Goal: Check status: Check status

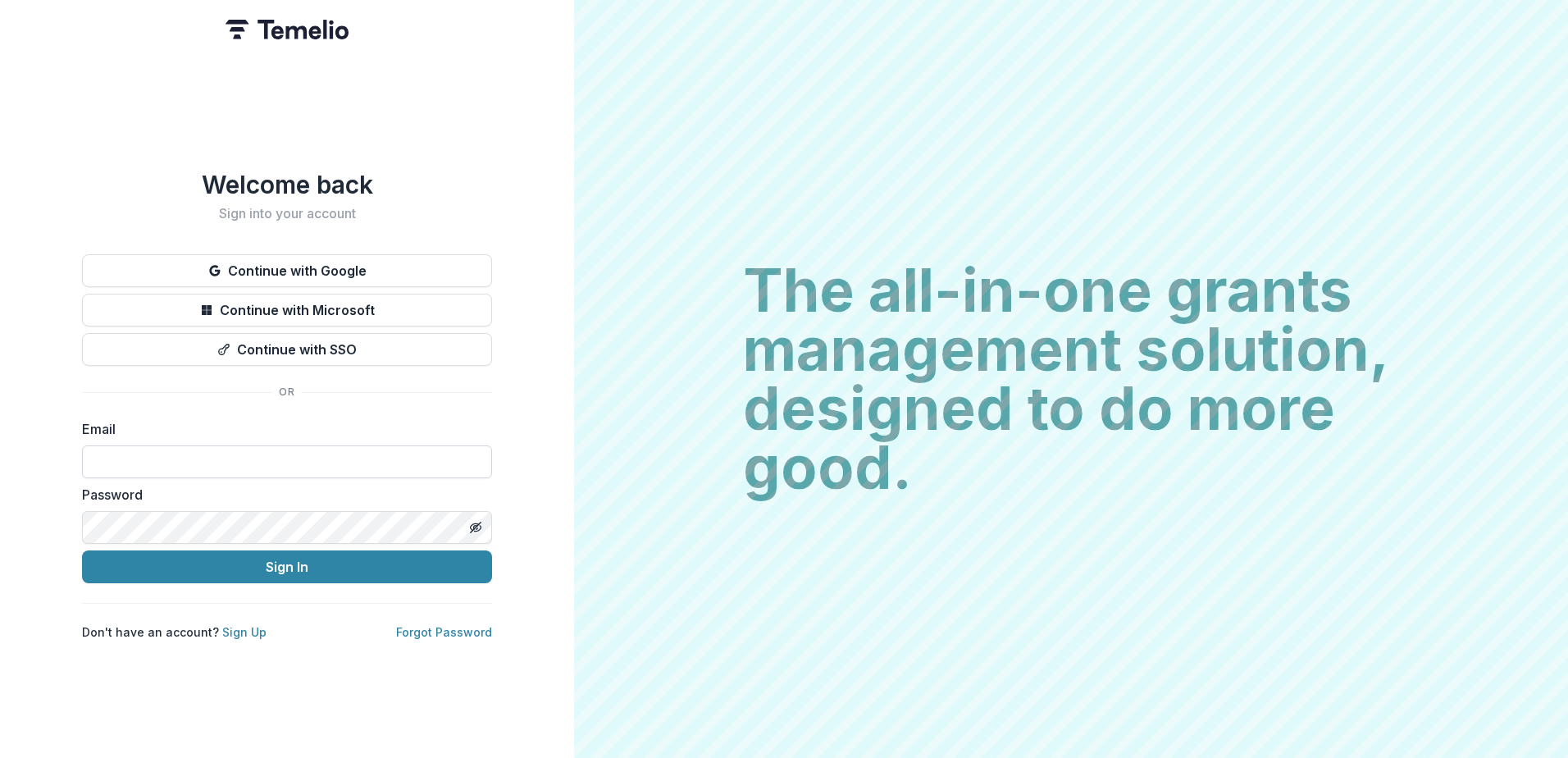
click at [285, 457] on input at bounding box center [287, 462] width 411 height 33
type input "**********"
click at [82, 550] on button "Sign In" at bounding box center [287, 566] width 411 height 33
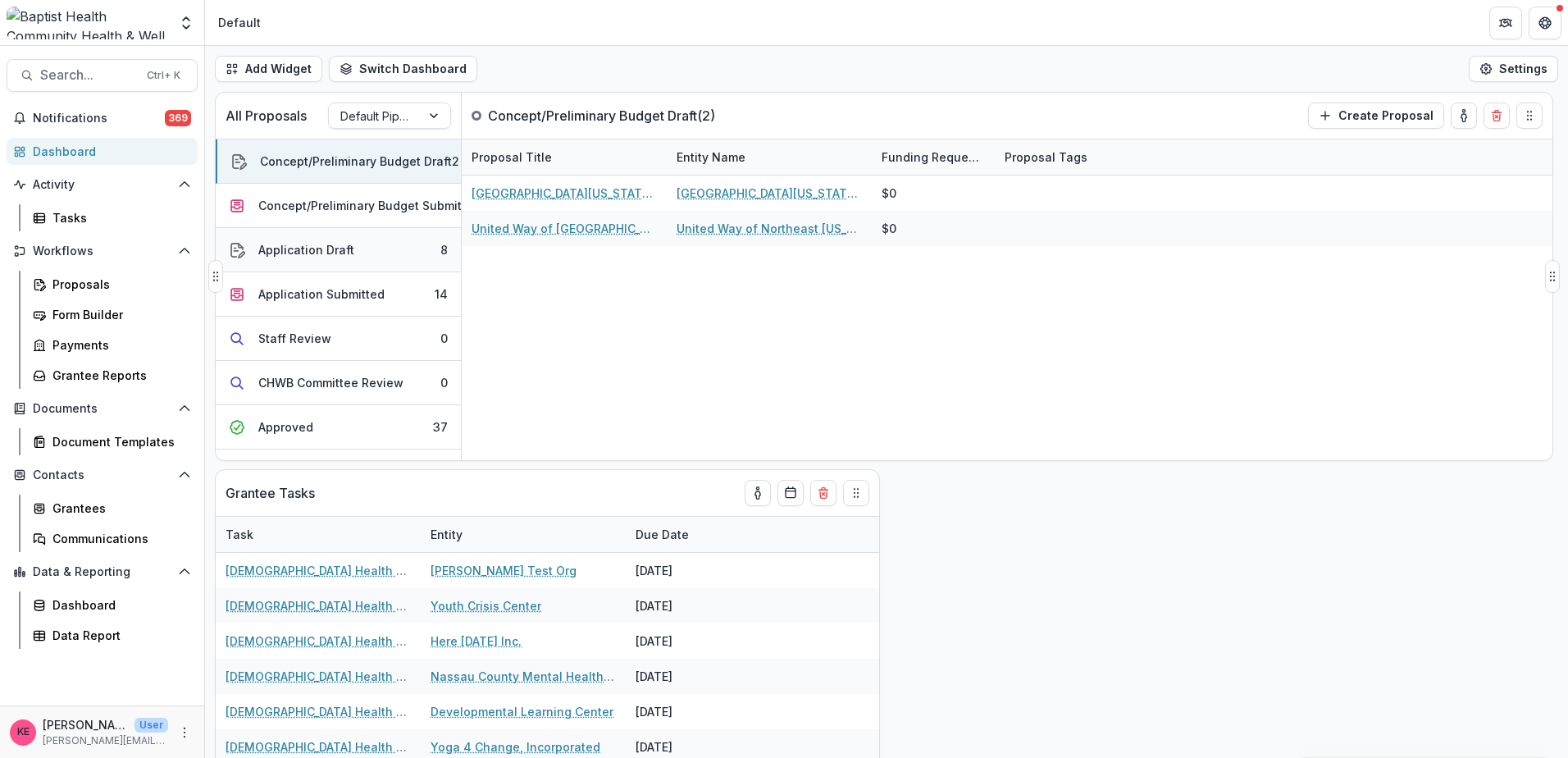
drag, startPoint x: 342, startPoint y: 259, endPoint x: 404, endPoint y: 260, distance: 62.0
click at [342, 259] on button "Application Draft 8" at bounding box center [338, 250] width 245 height 45
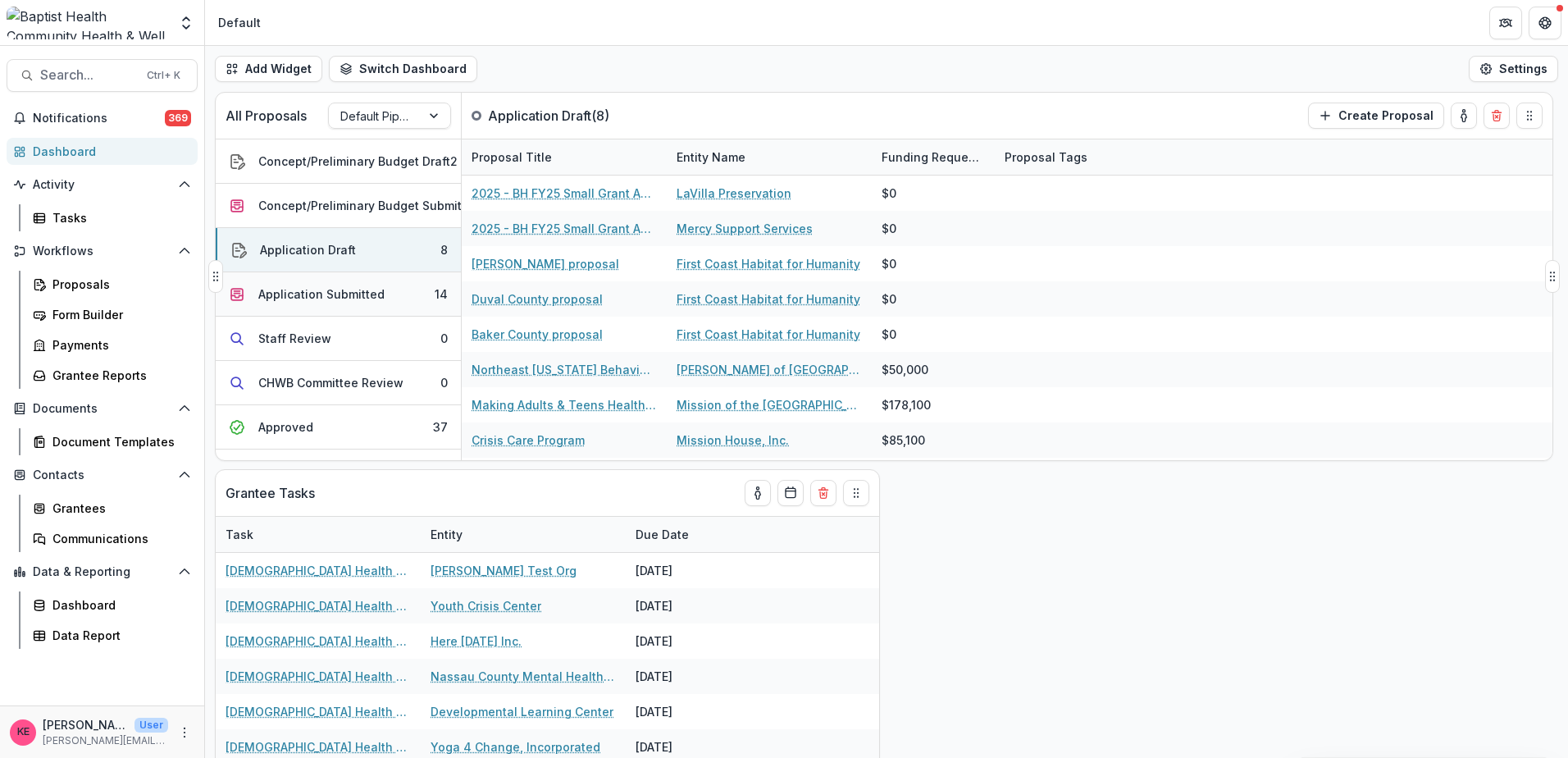
click at [322, 291] on div "Application Submitted" at bounding box center [321, 294] width 126 height 17
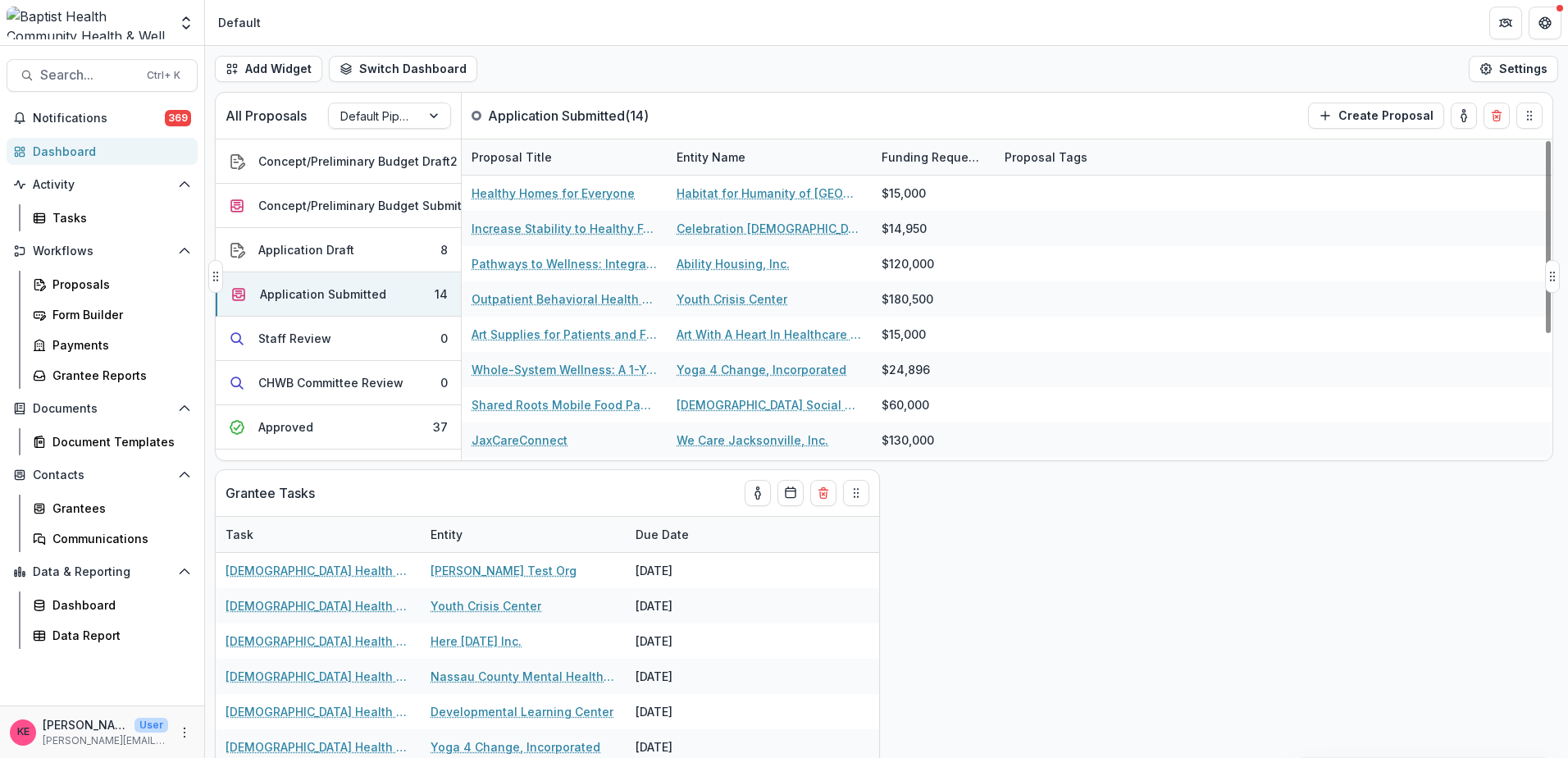
click at [731, 151] on div "Entity Name" at bounding box center [711, 157] width 88 height 17
click at [729, 234] on span "Sort Ascending" at bounding box center [743, 228] width 87 height 14
click at [740, 96] on div "All Proposals Default Pipeline Application Submitted ( 14 ) Create Proposal" at bounding box center [850, 116] width 1269 height 46
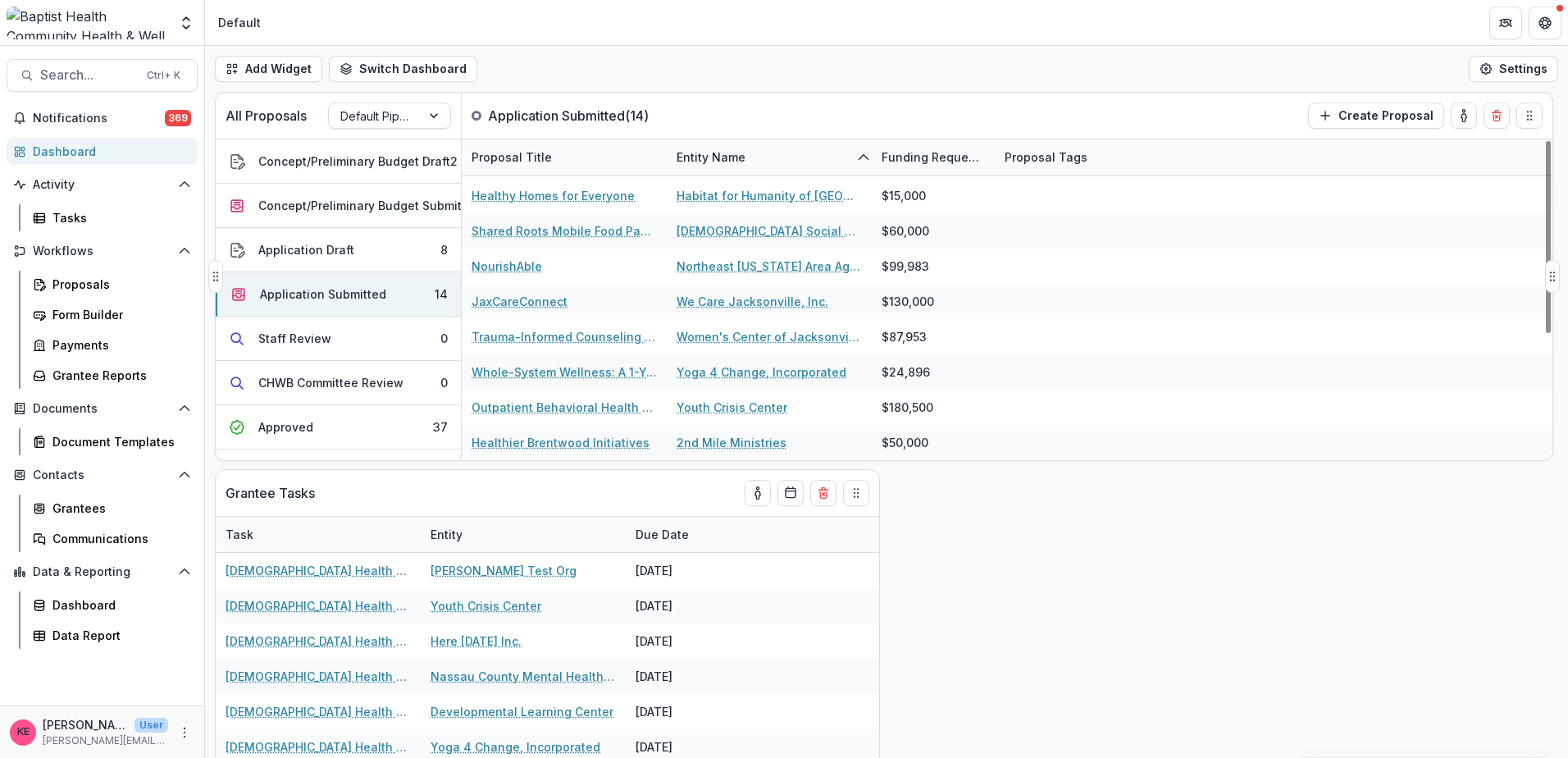
click at [727, 162] on div "Entity Name" at bounding box center [711, 157] width 88 height 17
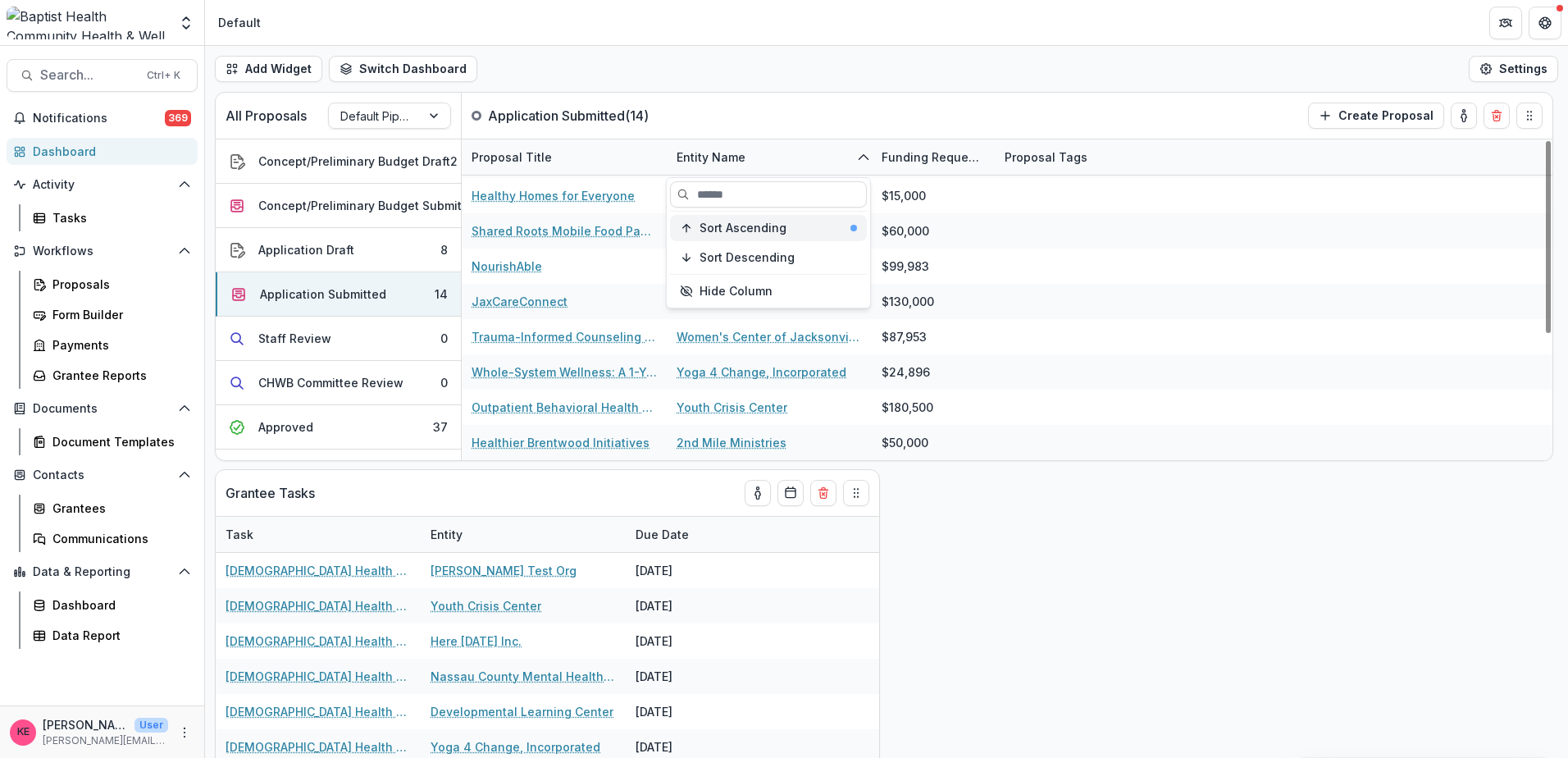
click at [722, 229] on span "Sort Ascending" at bounding box center [743, 228] width 87 height 14
click at [788, 107] on div "All Proposals Default Pipeline Application Submitted ( 14 ) Create Proposal" at bounding box center [850, 116] width 1269 height 46
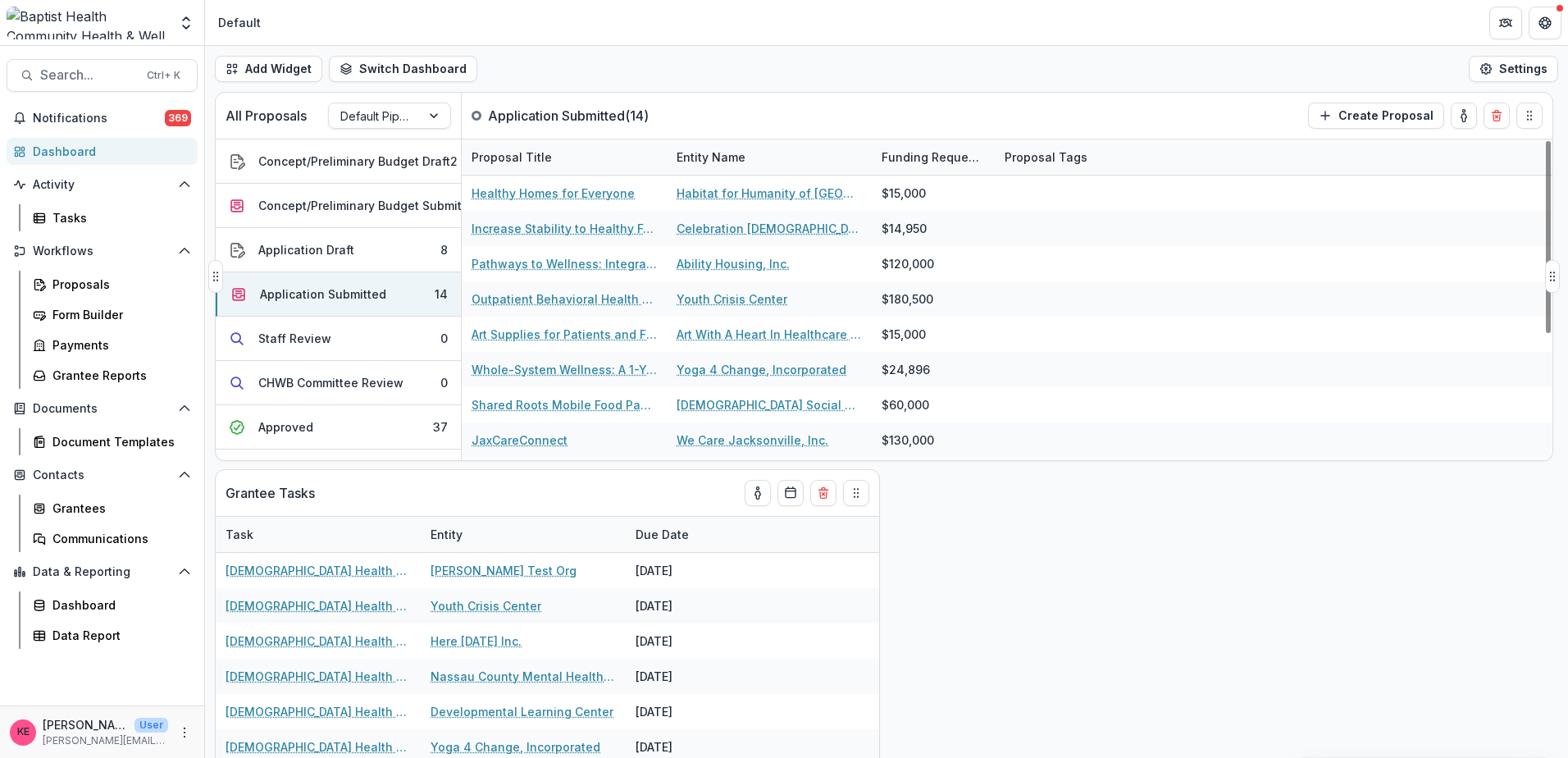
click at [724, 157] on div "Entity Name" at bounding box center [711, 157] width 88 height 17
click at [720, 224] on span "Sort Ascending" at bounding box center [743, 228] width 87 height 14
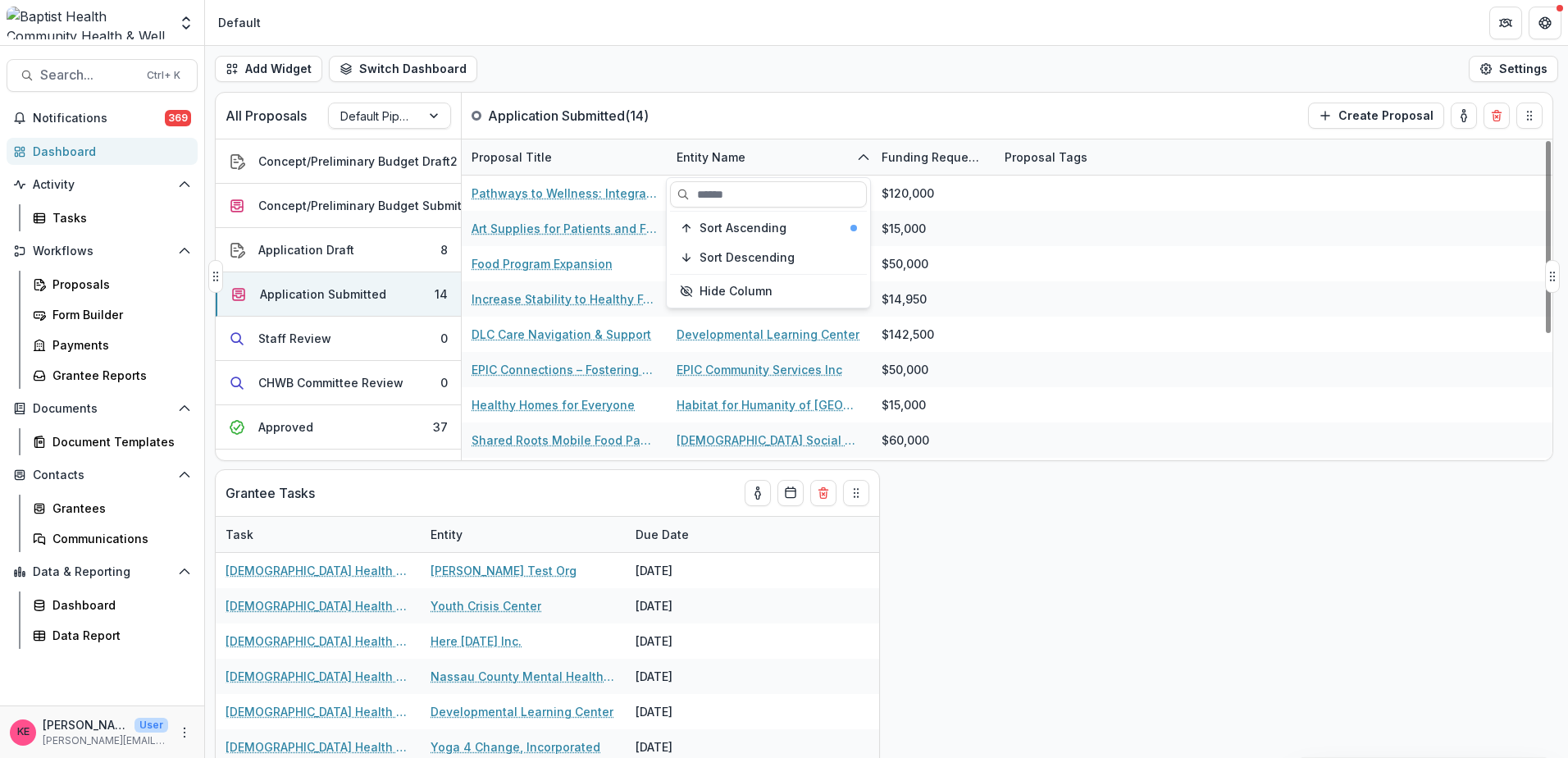
click at [757, 115] on div "All Proposals Default Pipeline Application Submitted ( 14 ) Create Proposal" at bounding box center [850, 116] width 1269 height 46
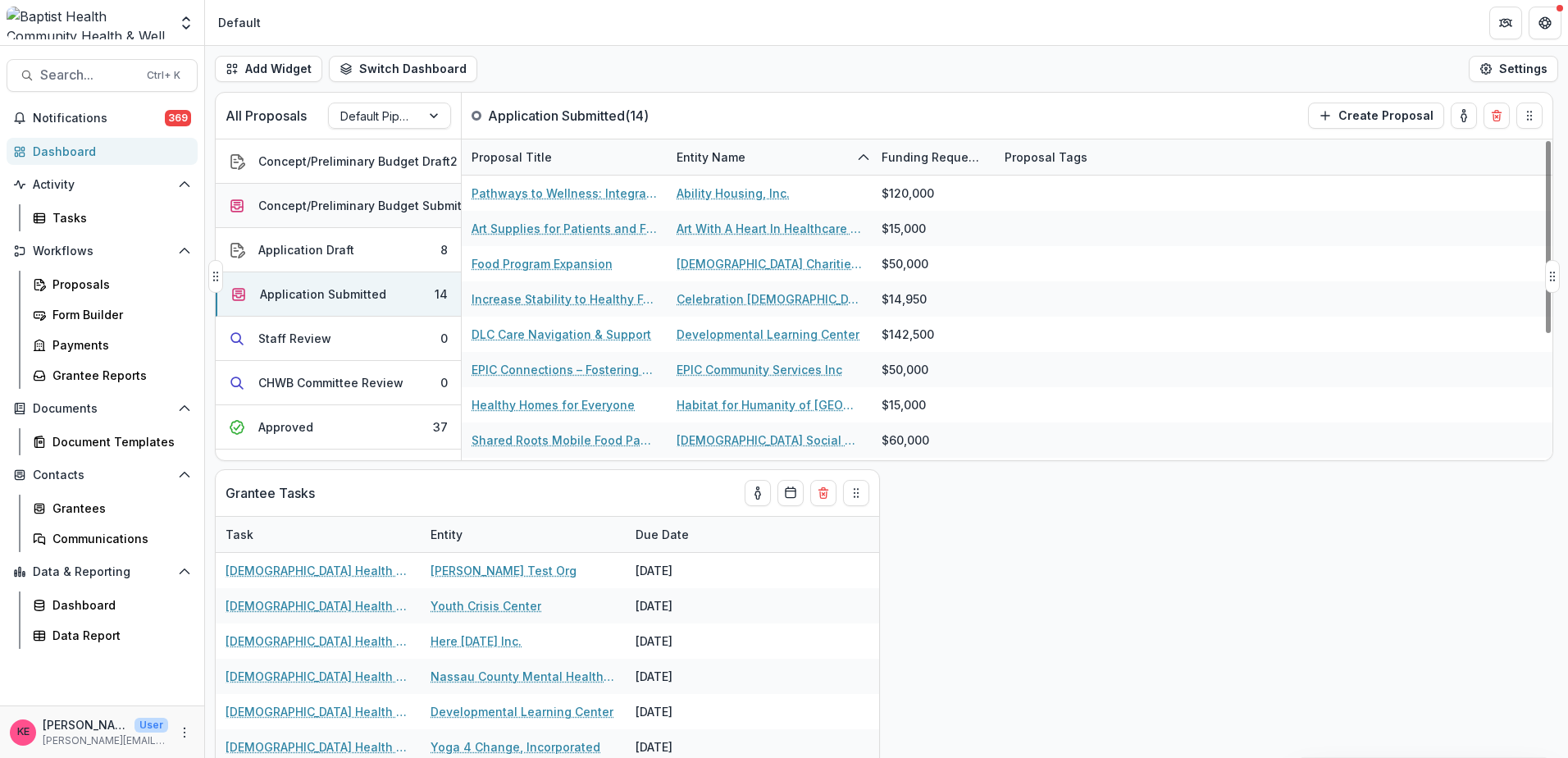
click at [337, 200] on div "Concept/Preliminary Budget Submitted" at bounding box center [370, 205] width 222 height 17
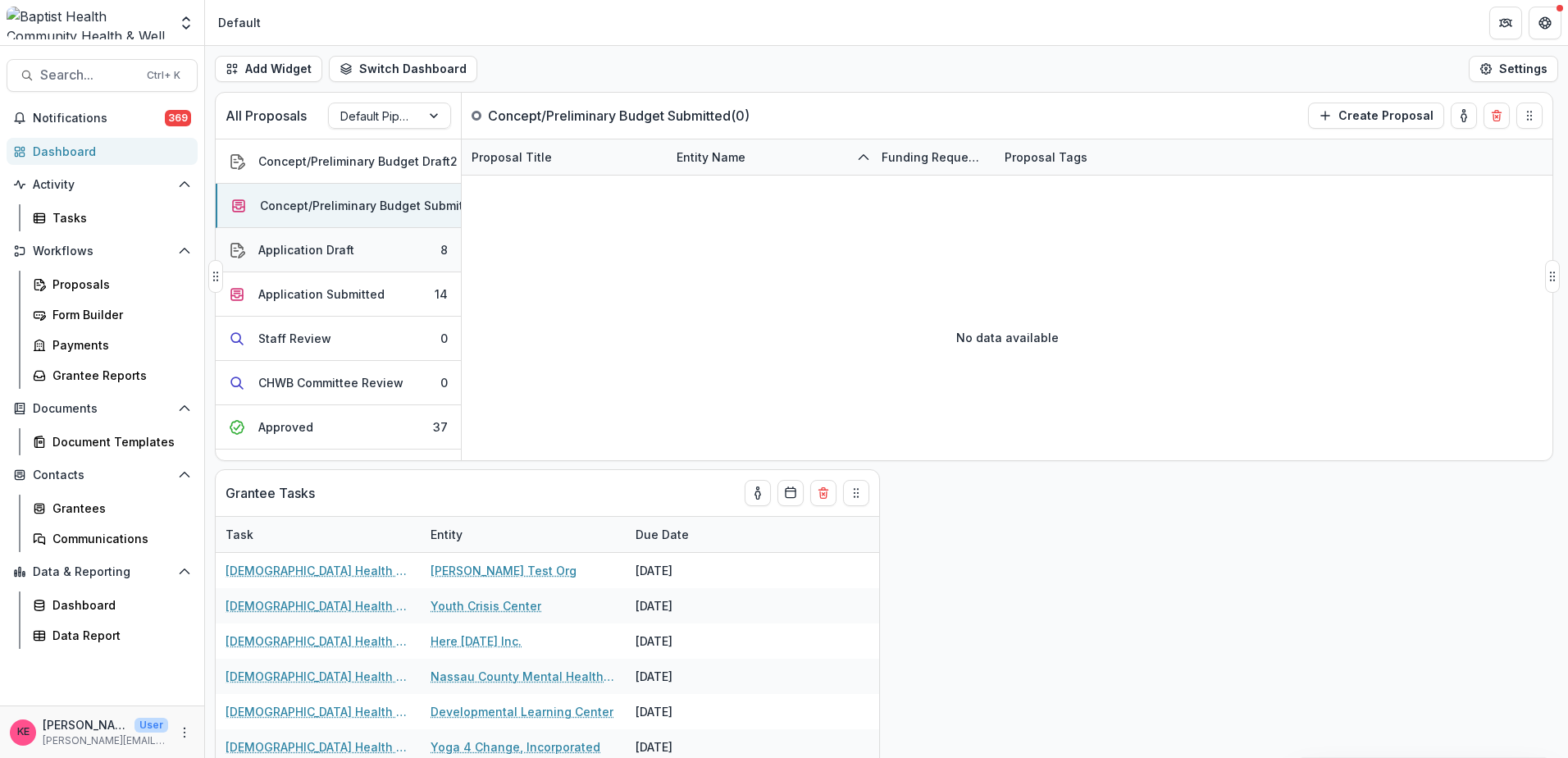
click at [346, 250] on div "Application Draft" at bounding box center [306, 250] width 96 height 17
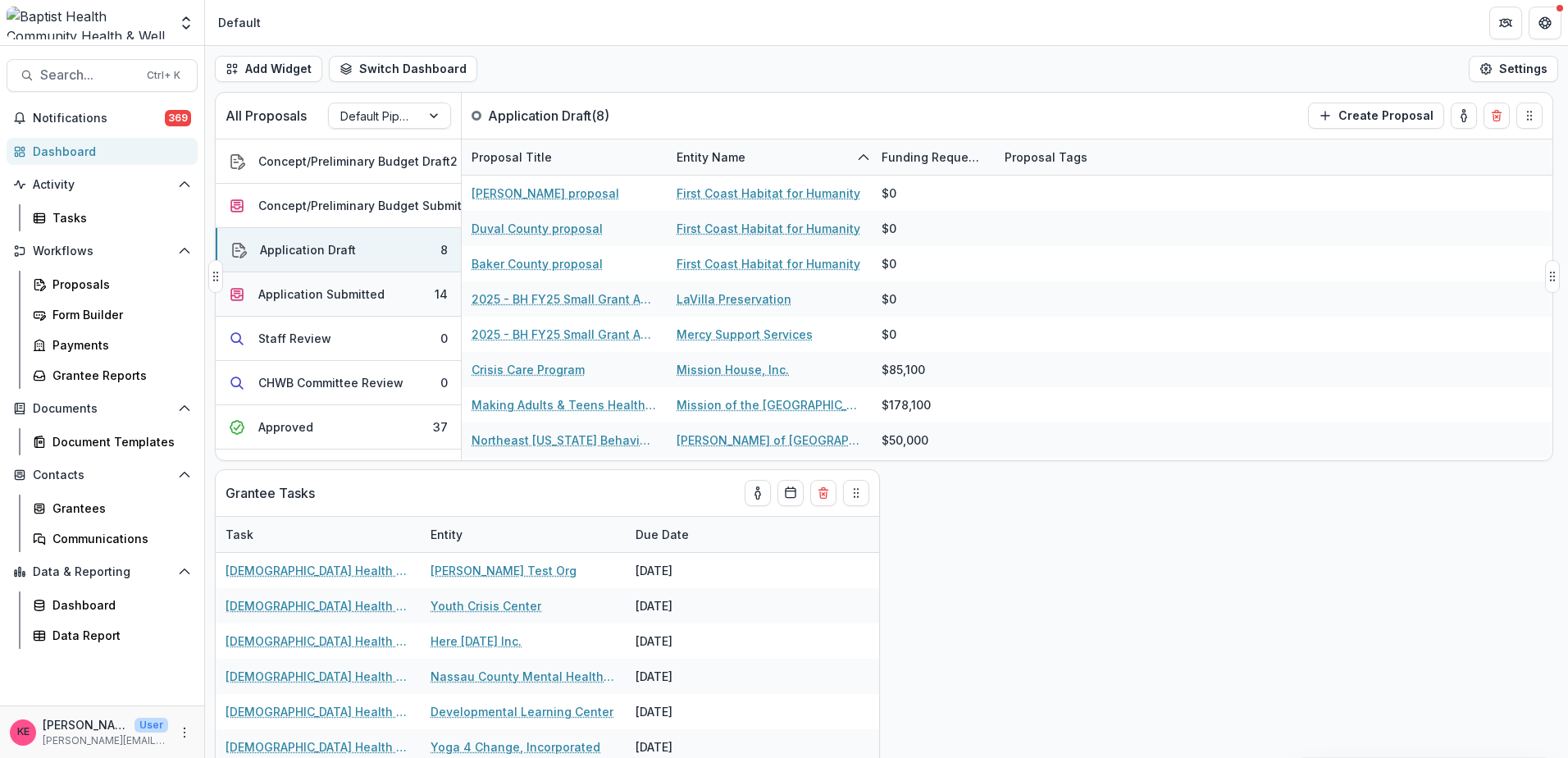
click at [333, 291] on div "Application Submitted" at bounding box center [321, 294] width 126 height 17
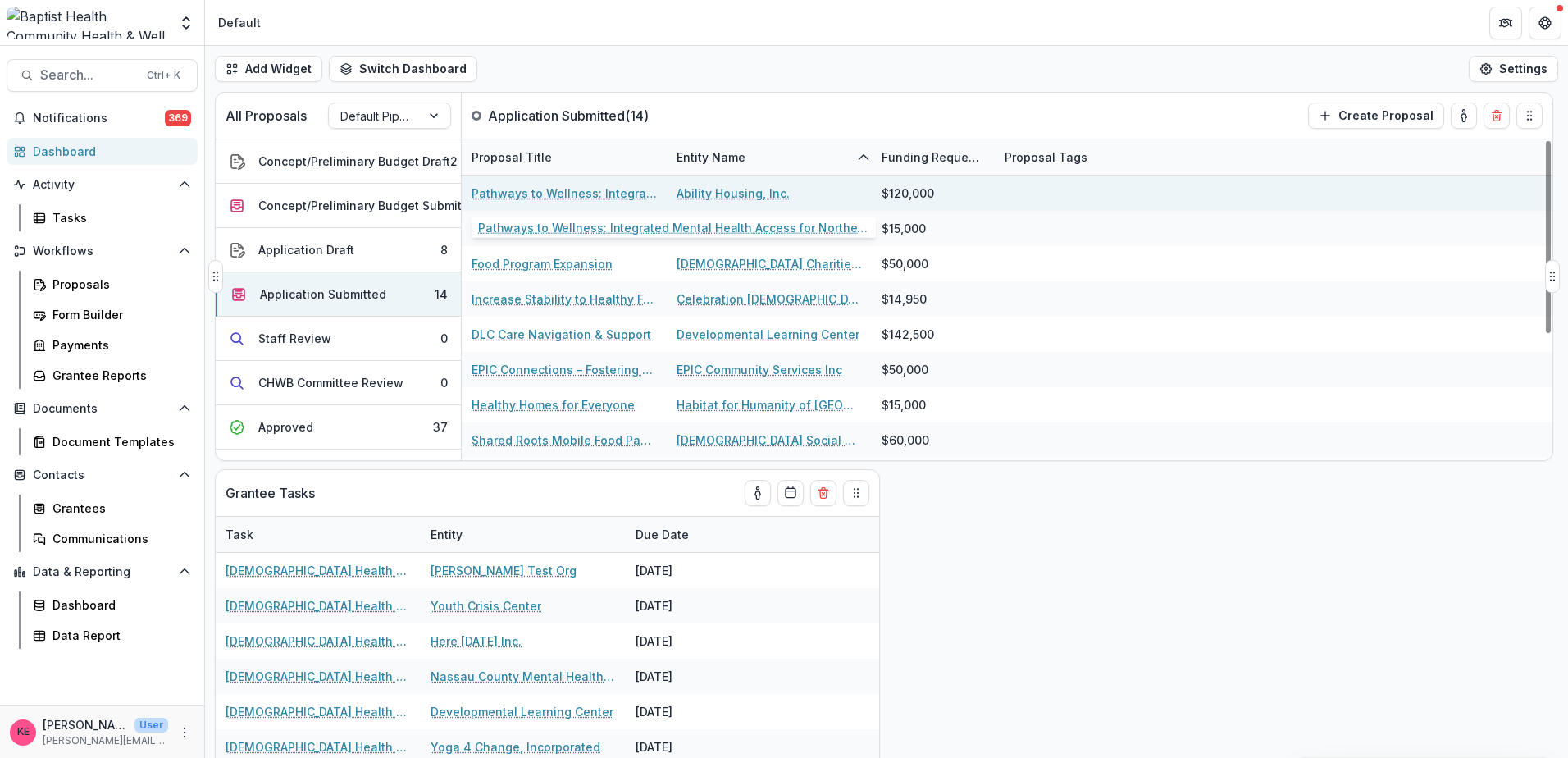
click at [609, 197] on link "Pathways to Wellness: Integrated Mental Health Access for Northeast [US_STATE] …" at bounding box center [564, 193] width 185 height 17
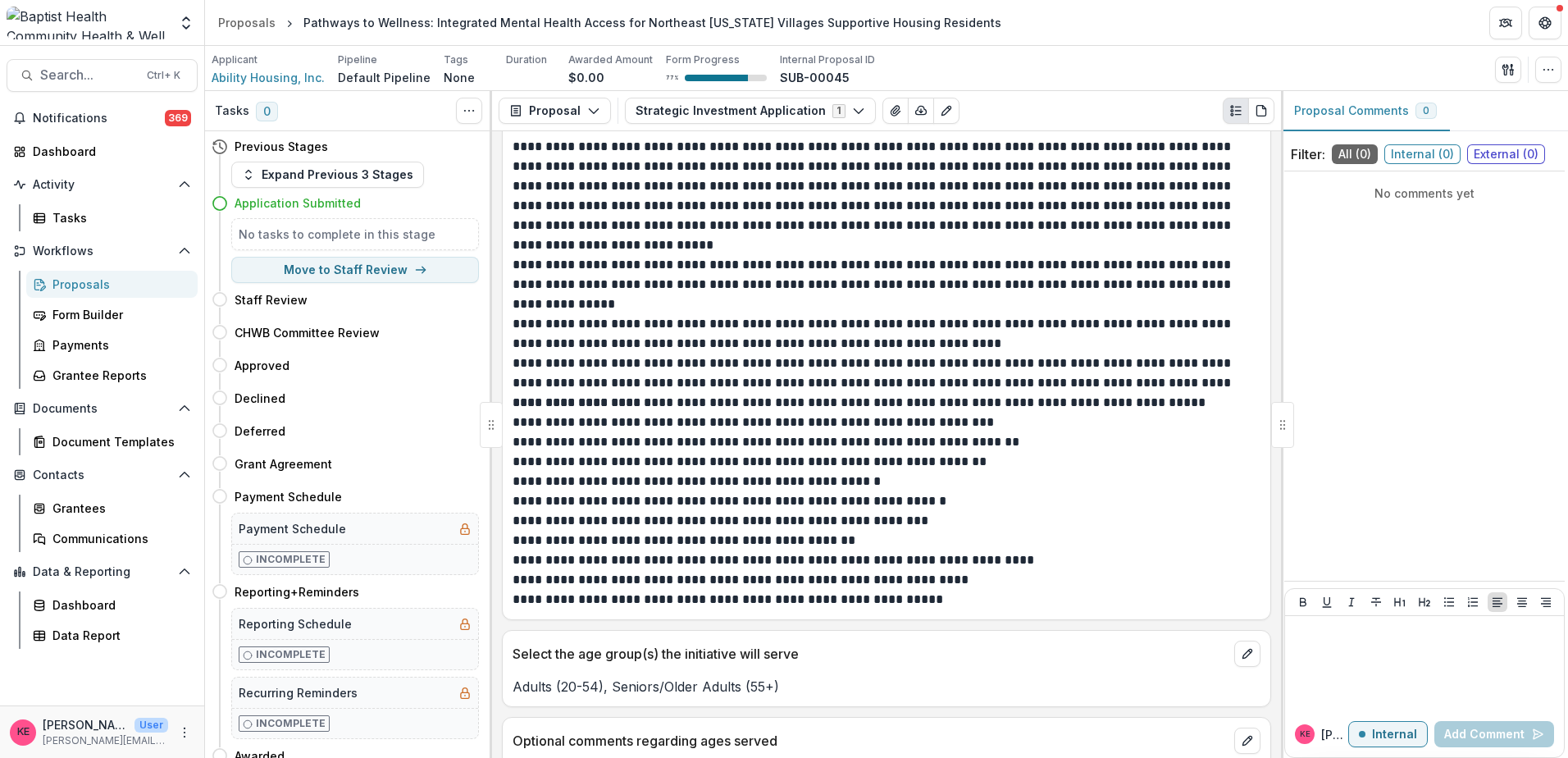
scroll to position [2952, 0]
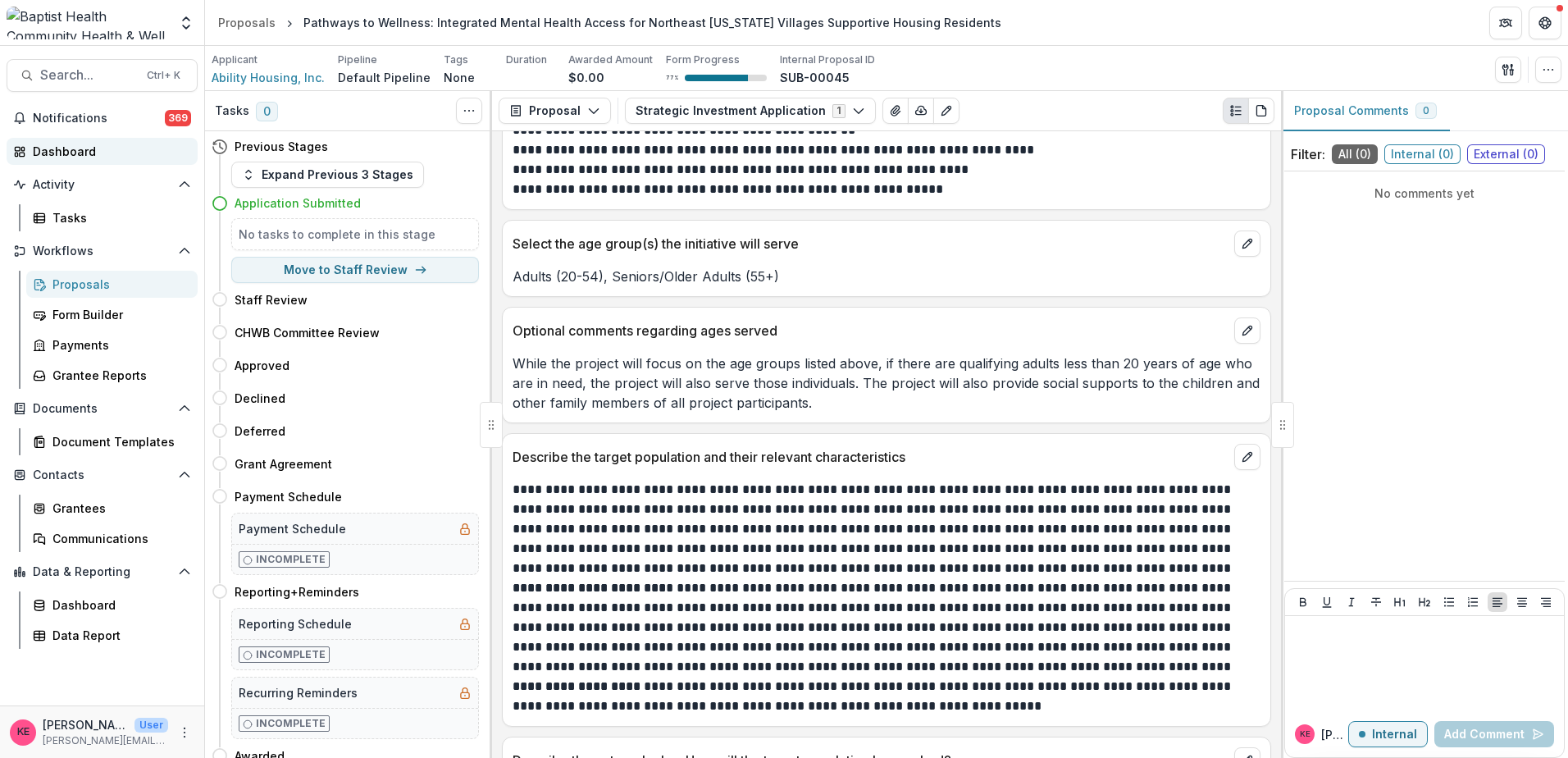
click at [69, 156] on div "Dashboard" at bounding box center [109, 151] width 152 height 17
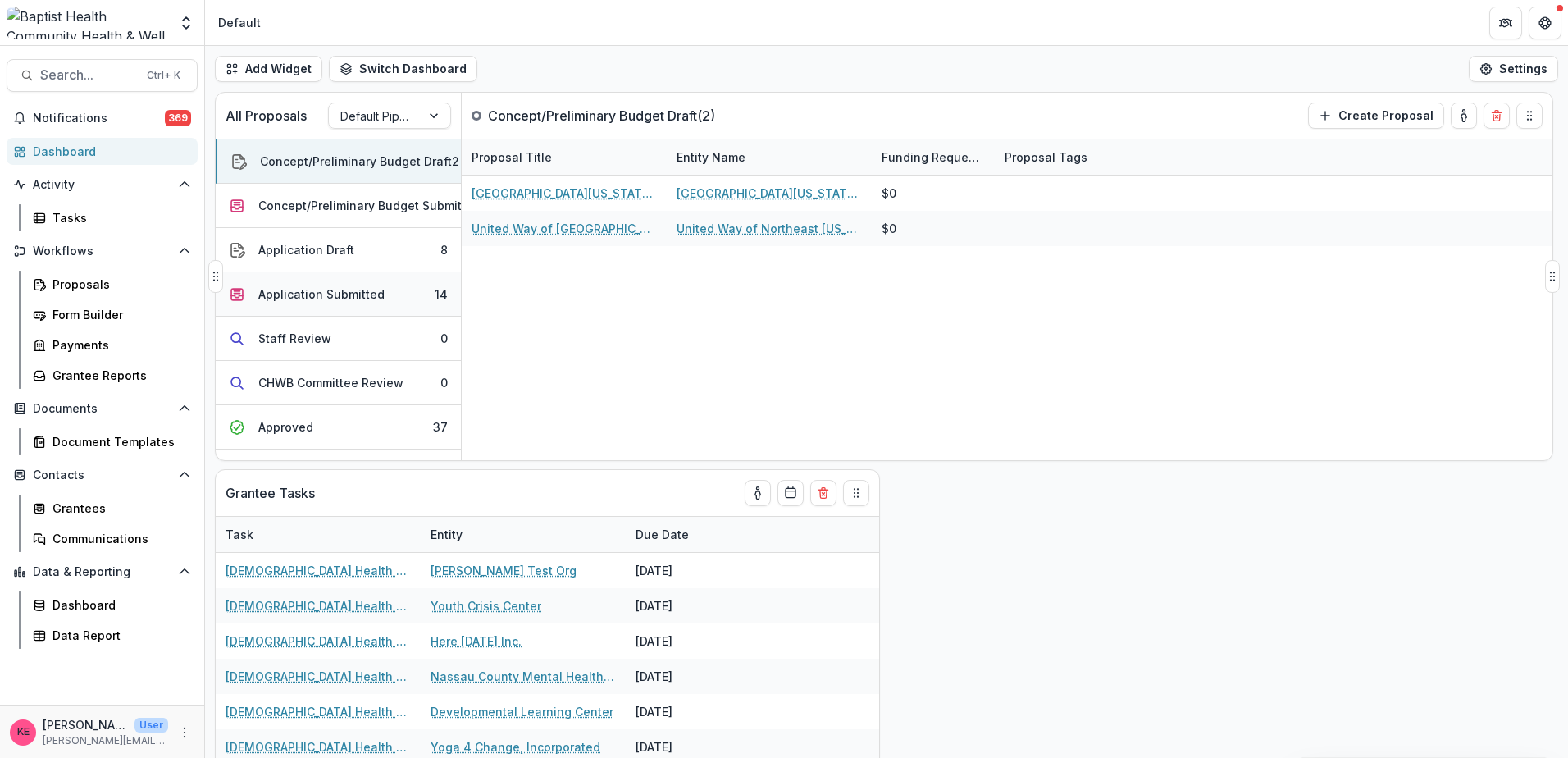
click at [325, 295] on div "Application Submitted" at bounding box center [321, 294] width 126 height 17
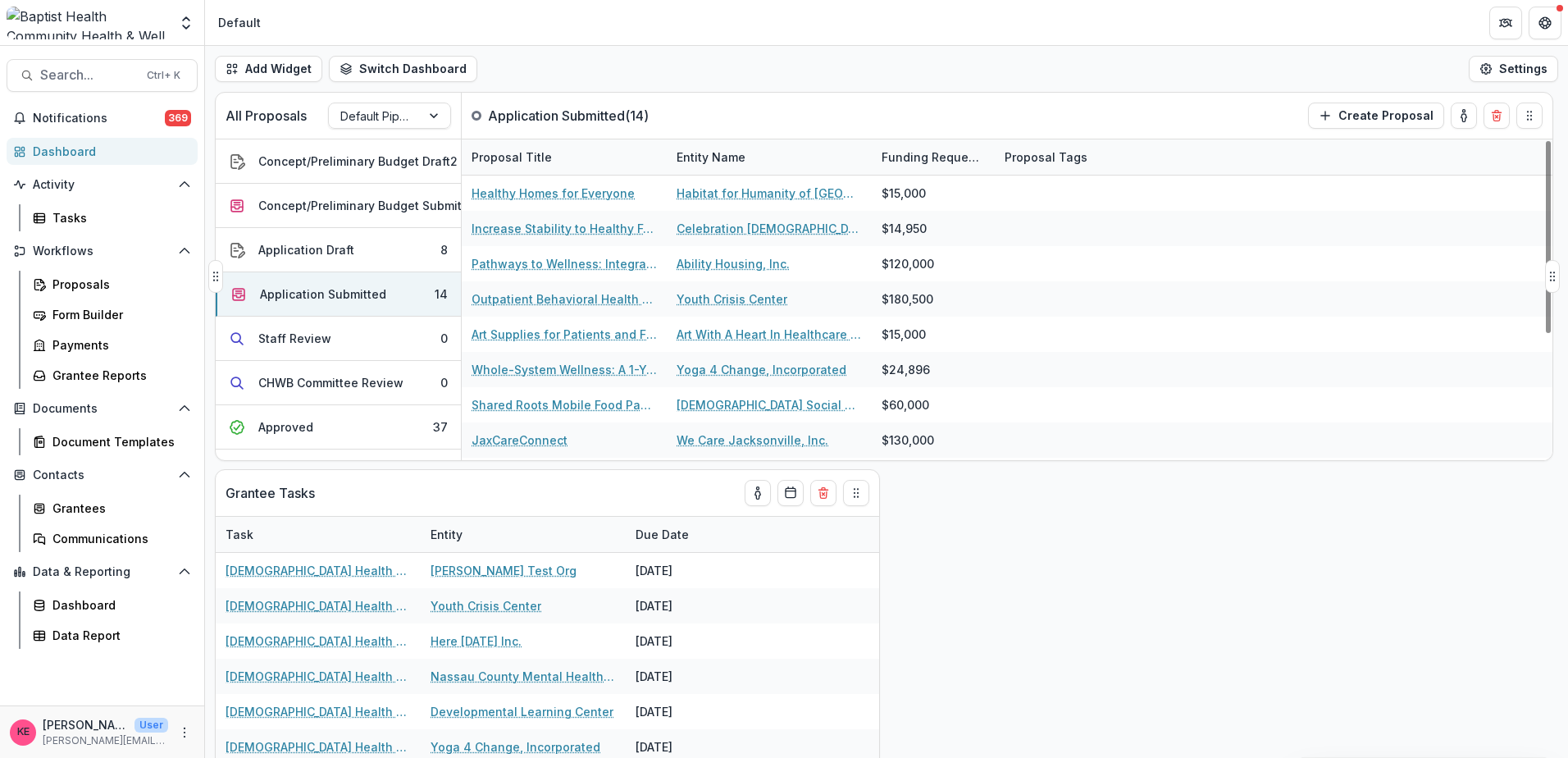
click at [722, 151] on div "Entity Name" at bounding box center [711, 157] width 88 height 17
click at [741, 224] on span "Sort Ascending" at bounding box center [743, 228] width 87 height 14
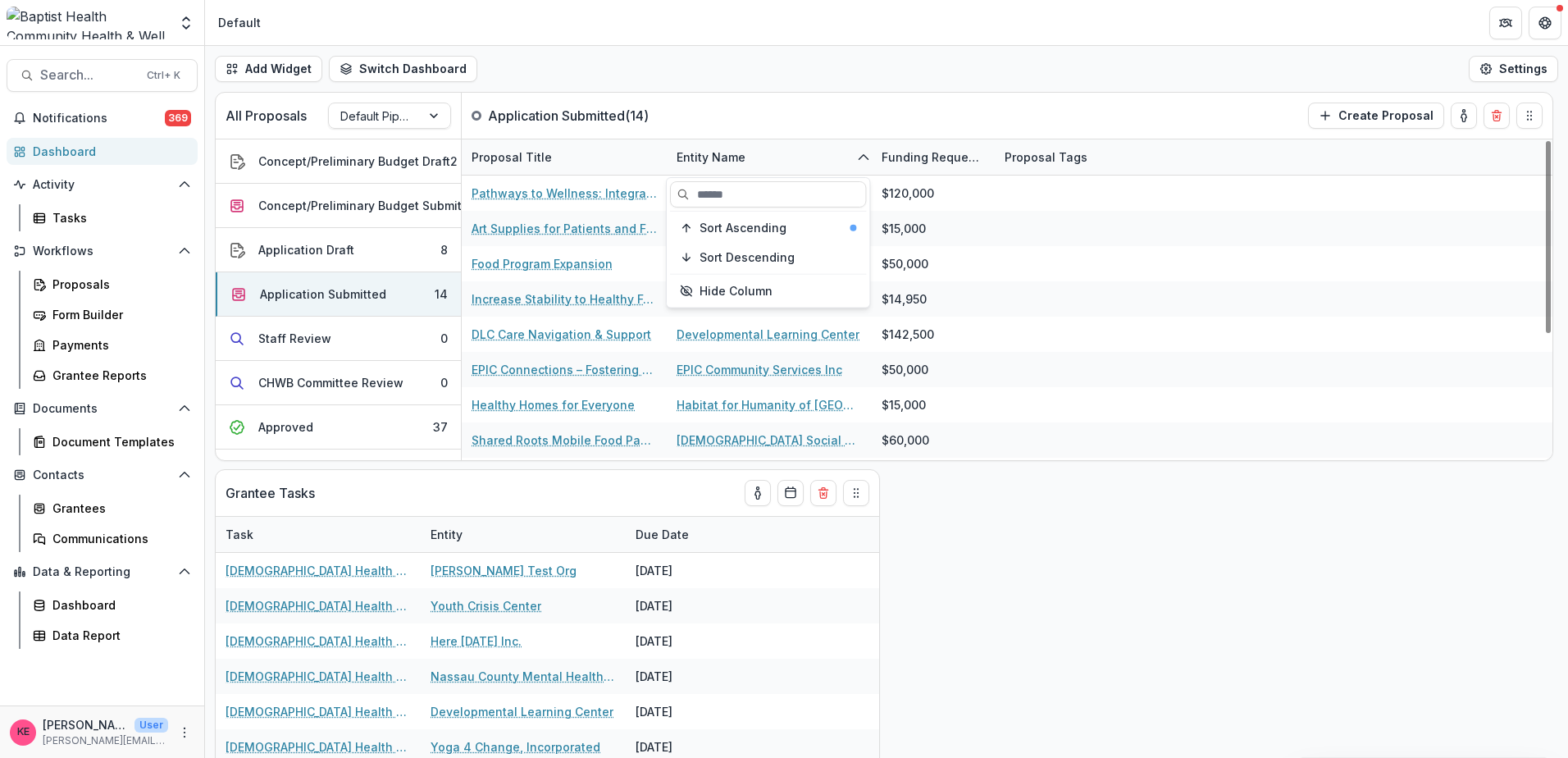
click at [942, 48] on div "Add Widget Switch Dashboard Default New Dashboard Settings" at bounding box center [887, 68] width 1364 height 46
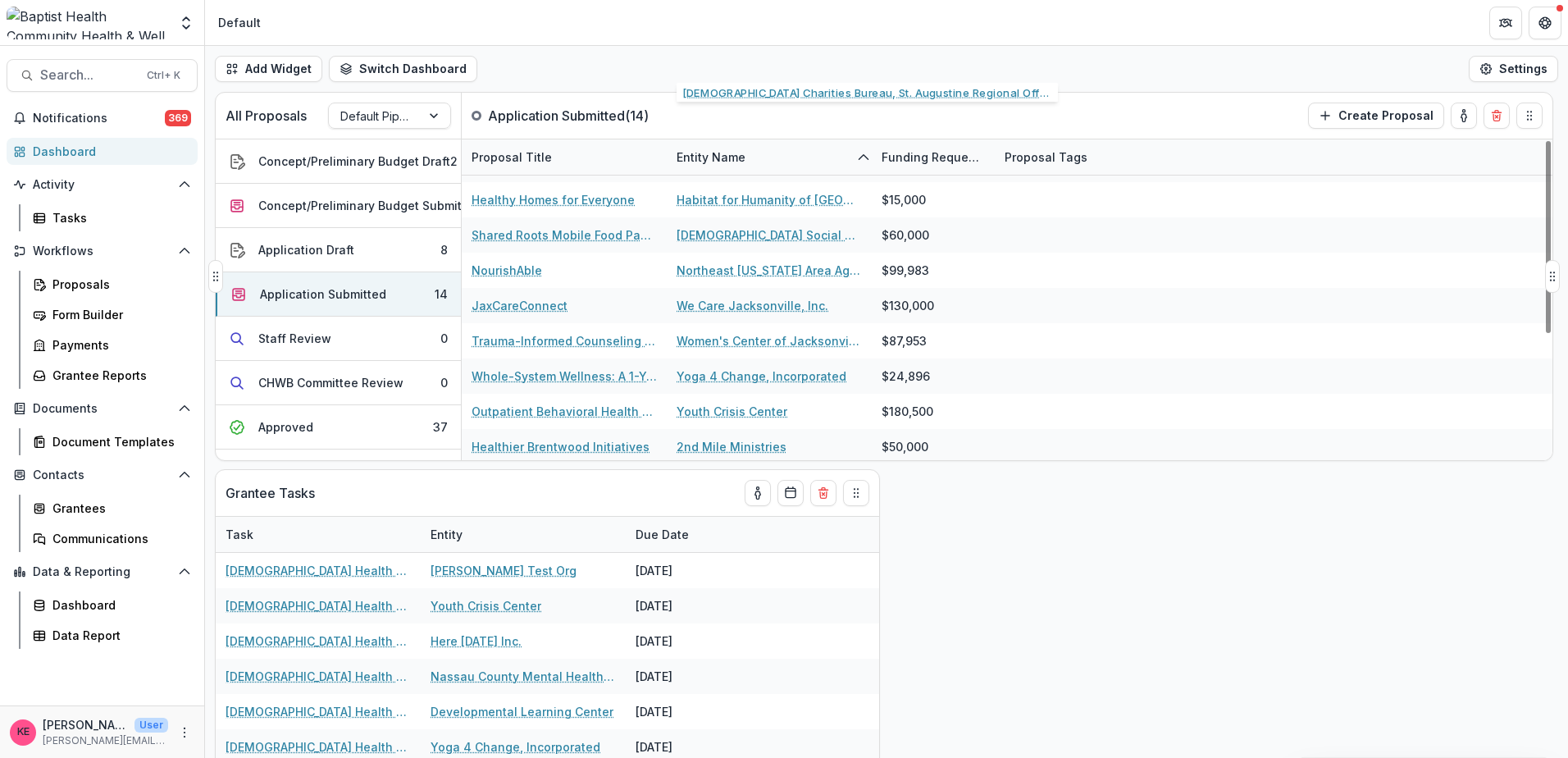
scroll to position [209, 0]
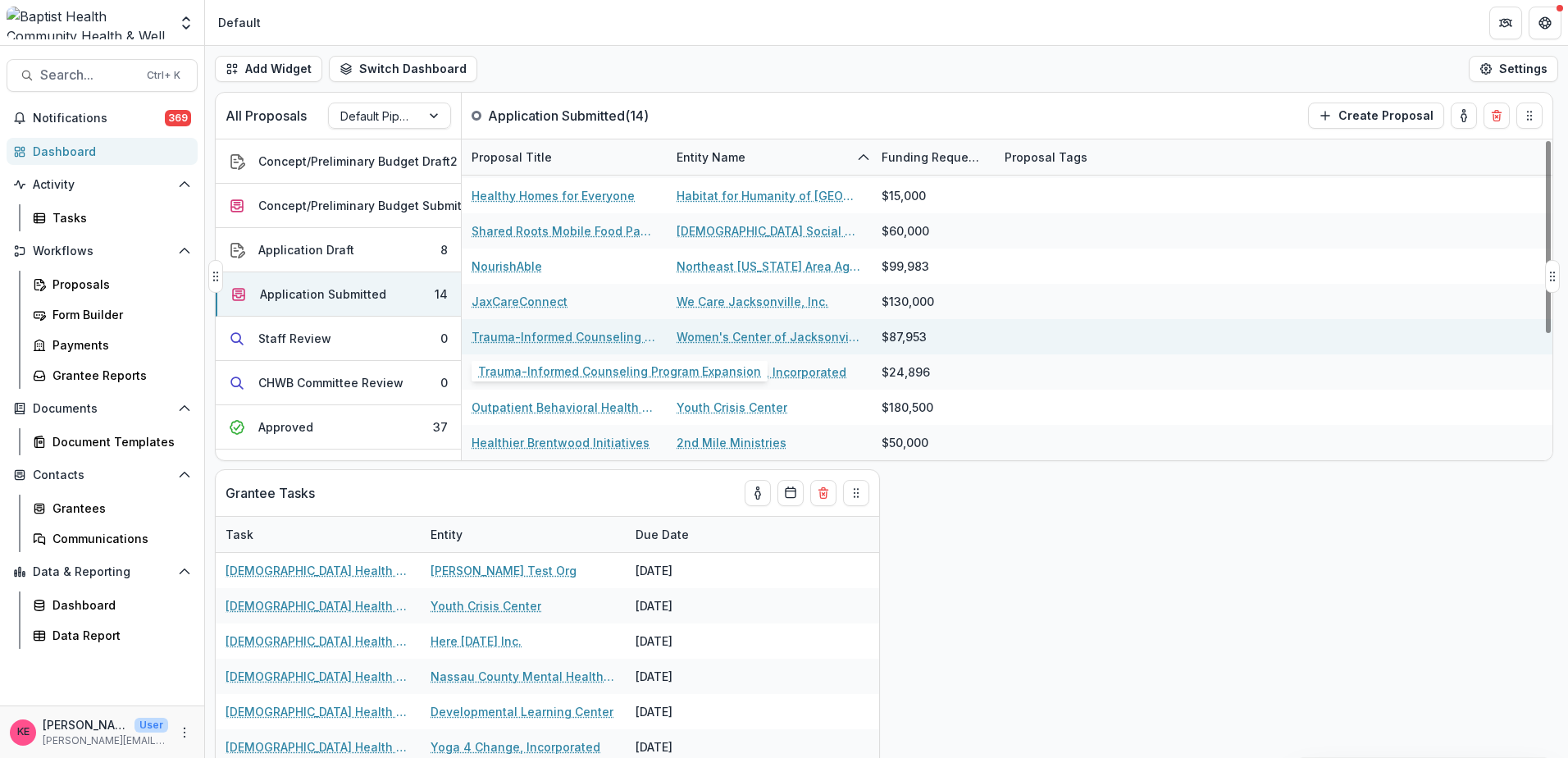
click at [624, 336] on link "Trauma-Informed Counseling Program Expansion" at bounding box center [564, 336] width 185 height 17
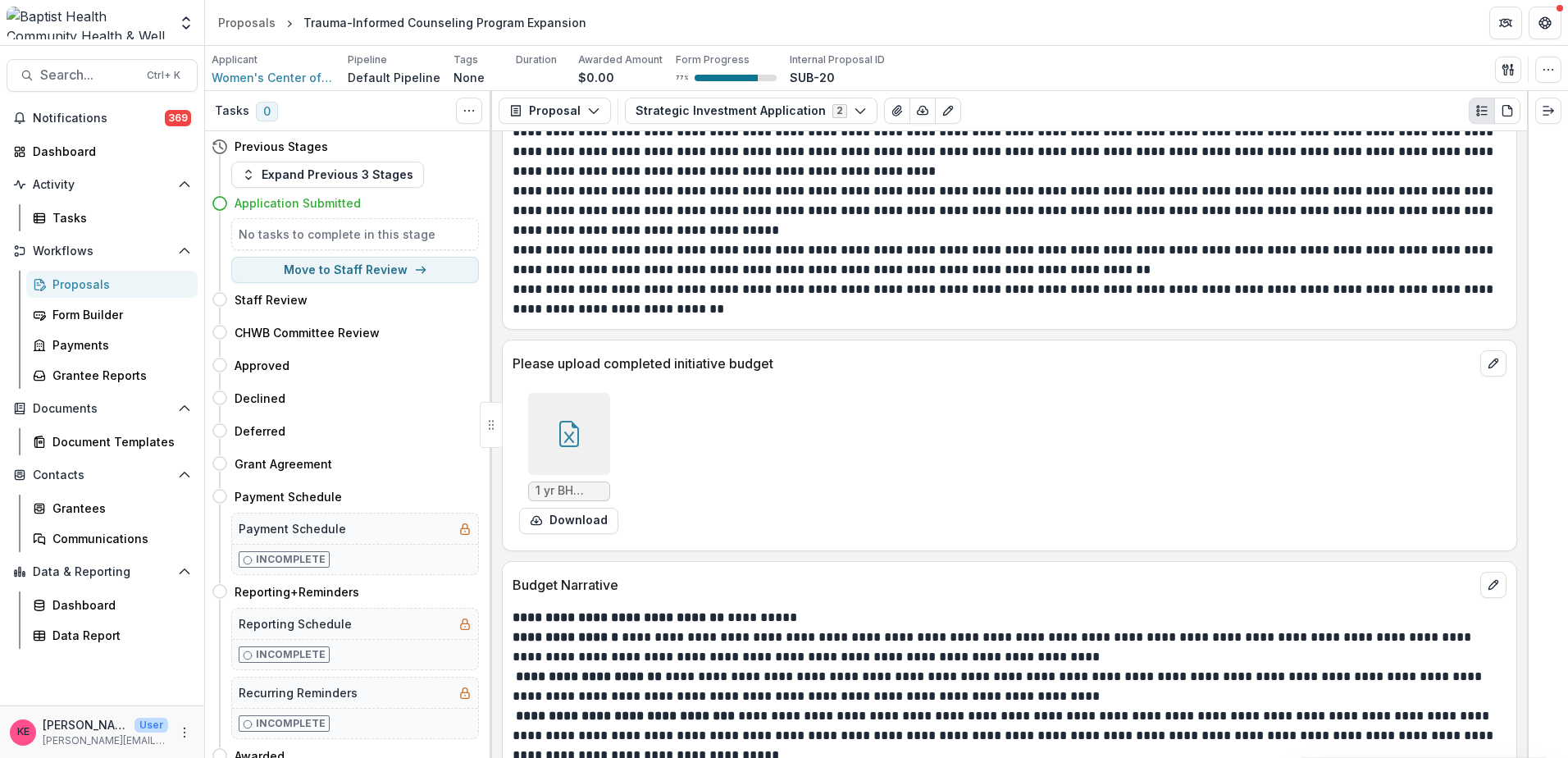
scroll to position [7039, 0]
click at [575, 435] on icon at bounding box center [569, 432] width 27 height 27
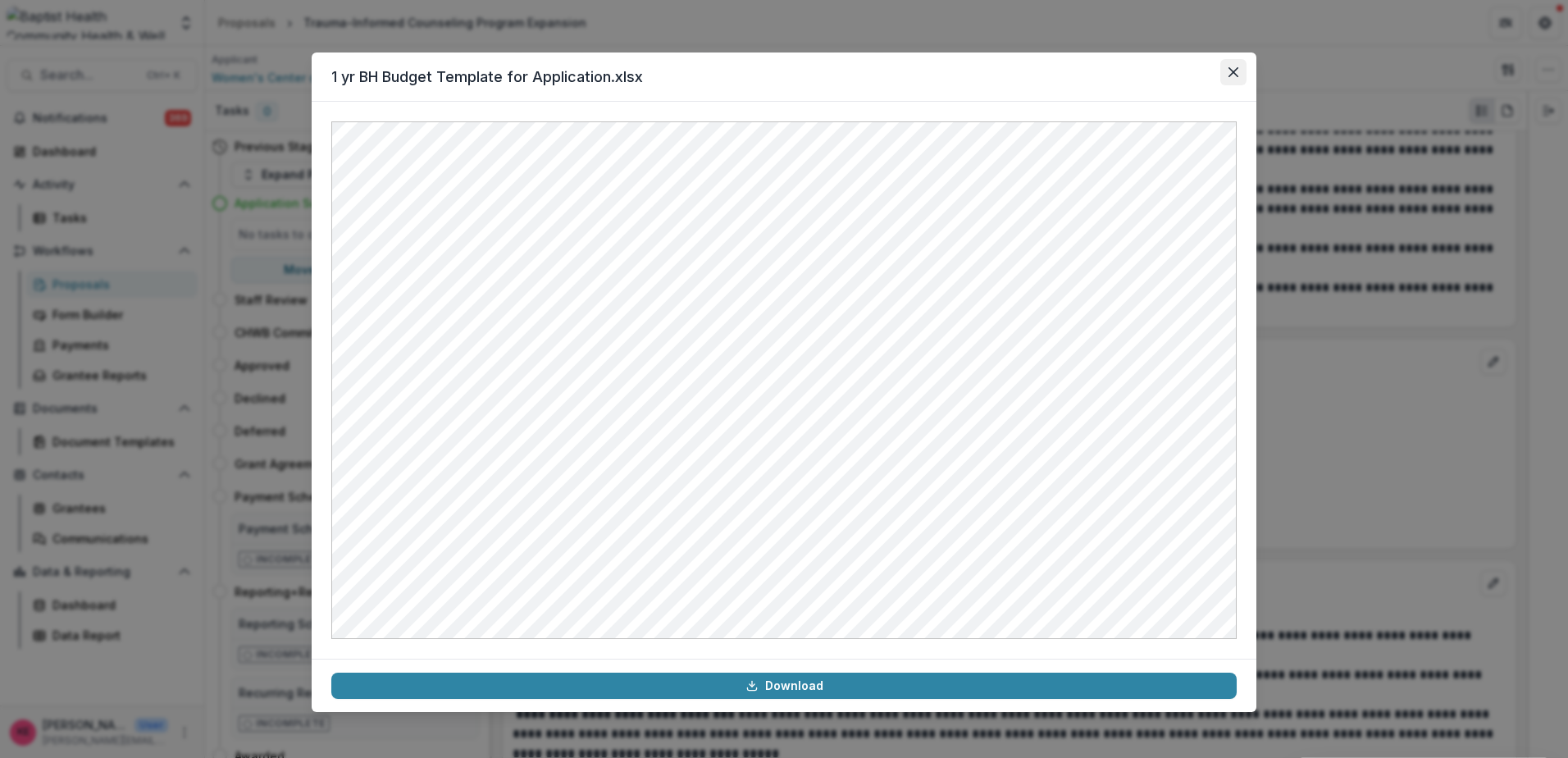
click at [1233, 72] on icon "Close" at bounding box center [1233, 72] width 10 height 9
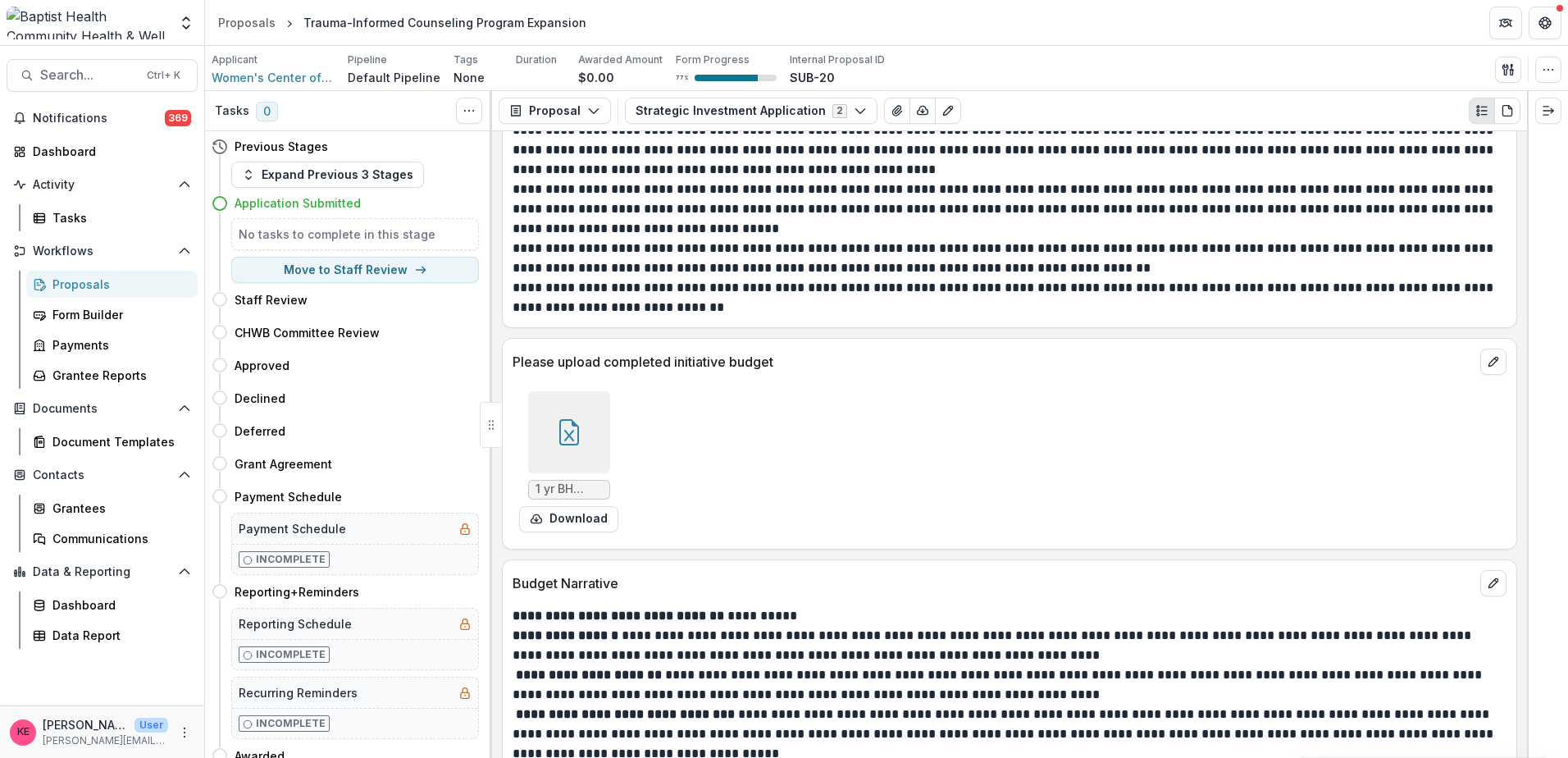
click at [568, 433] on icon at bounding box center [568, 435] width 10 height 11
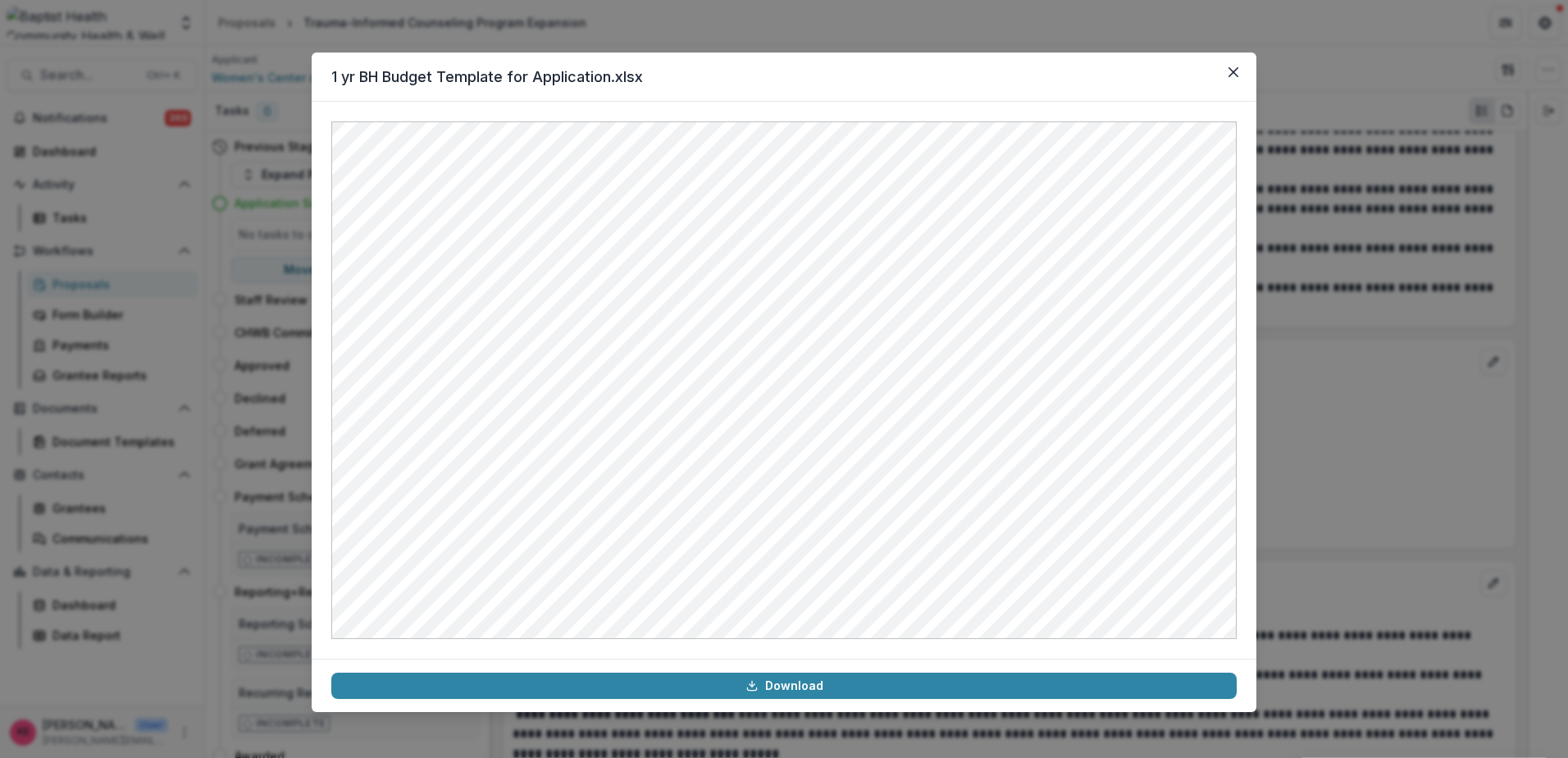
click at [938, 88] on header "1 yr BH Budget Template for Application.xlsx" at bounding box center [784, 77] width 945 height 49
click at [1234, 74] on icon "Close" at bounding box center [1233, 72] width 10 height 9
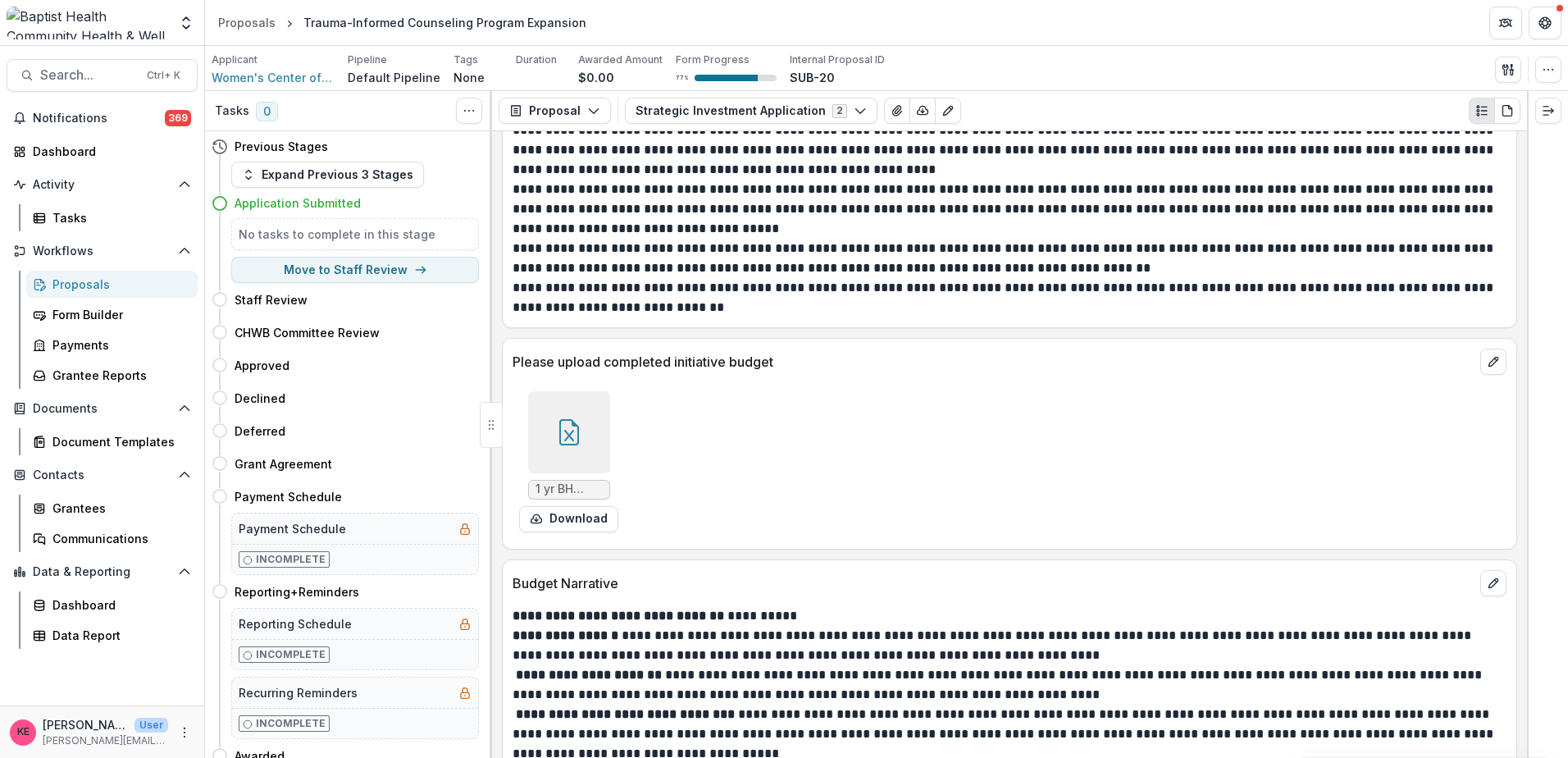
click at [567, 424] on icon at bounding box center [569, 432] width 27 height 27
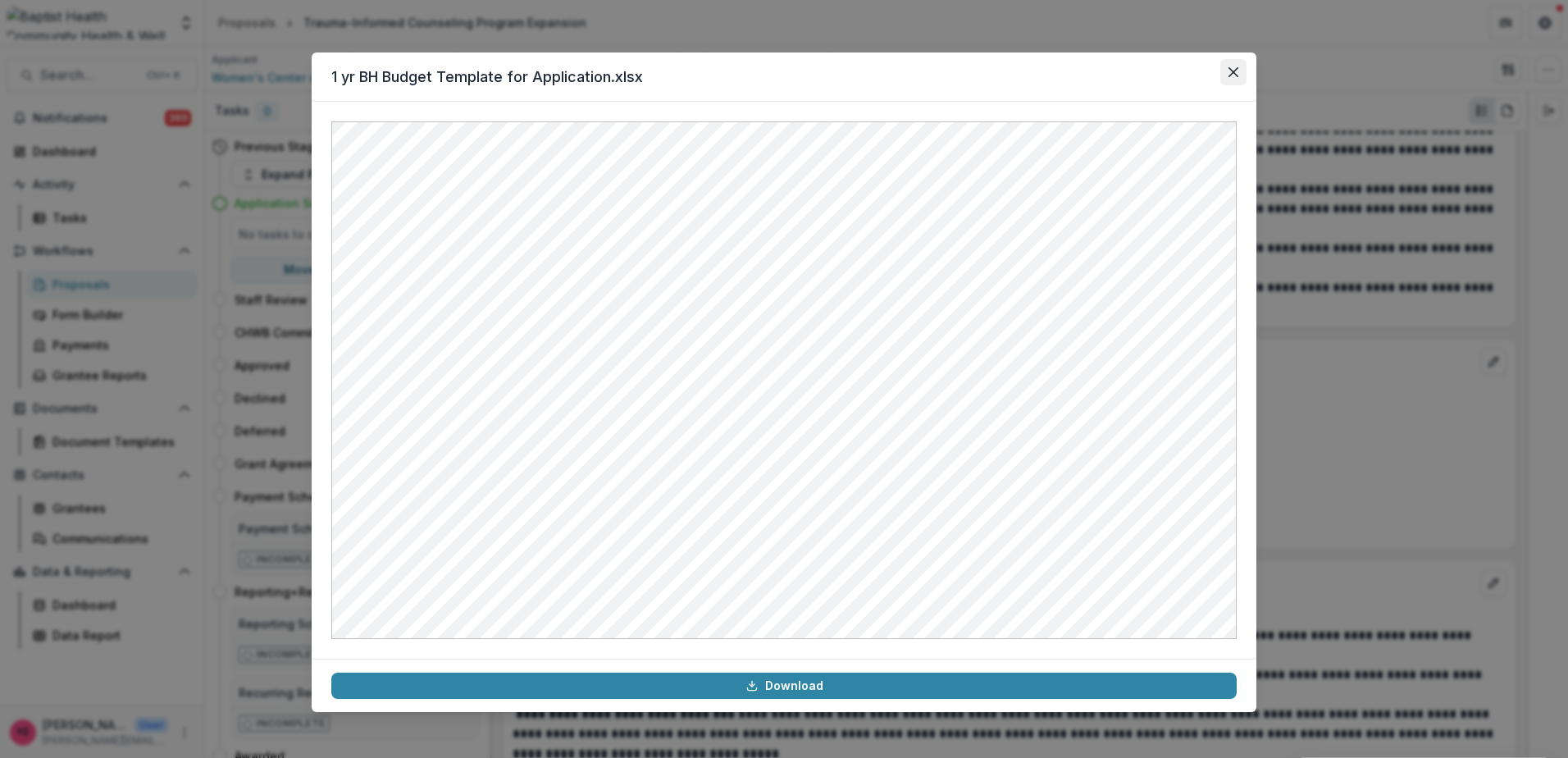
click at [1224, 75] on button "Close" at bounding box center [1233, 72] width 27 height 27
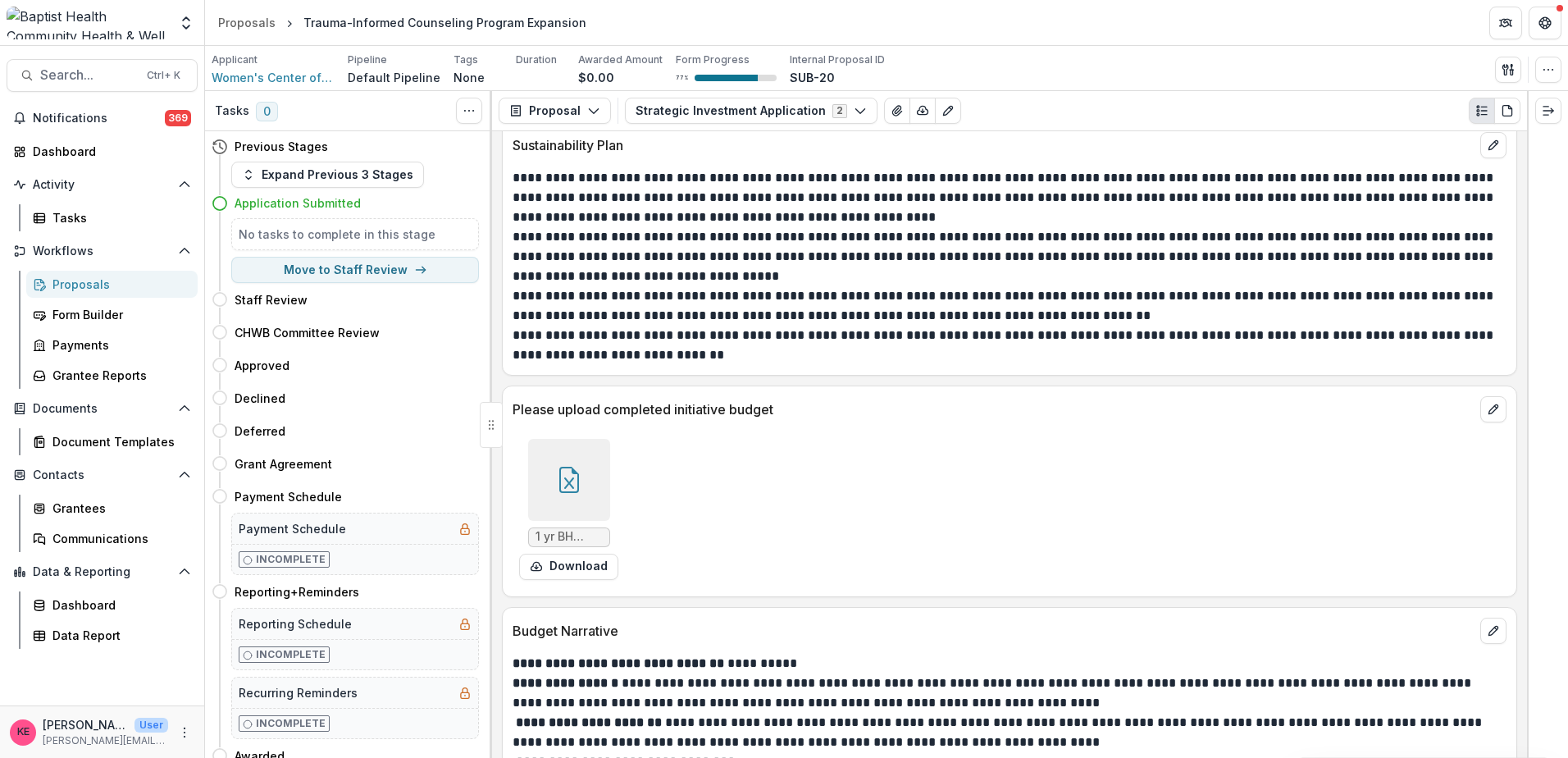
scroll to position [6874, 0]
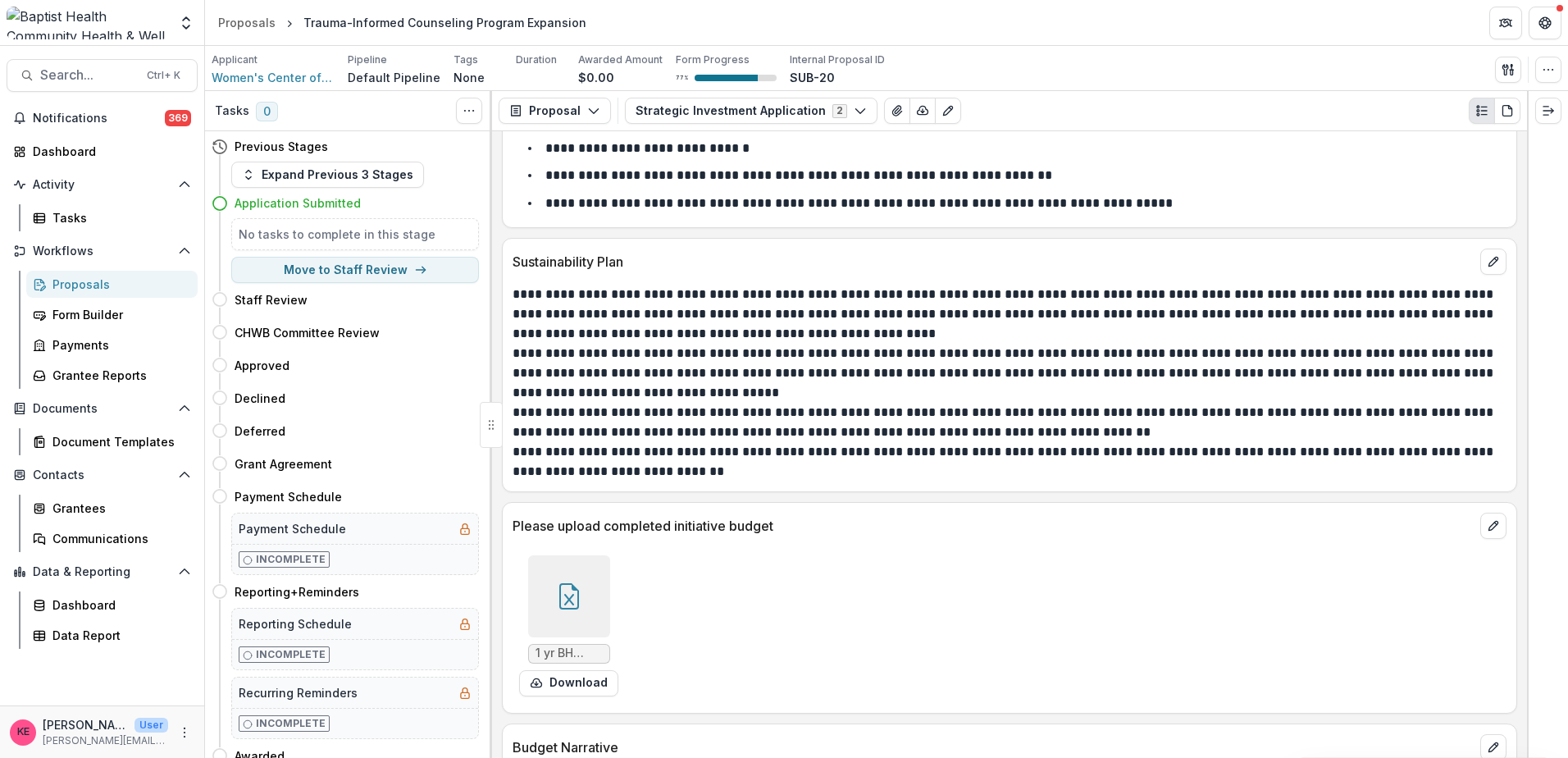
click at [560, 588] on icon at bounding box center [569, 597] width 20 height 27
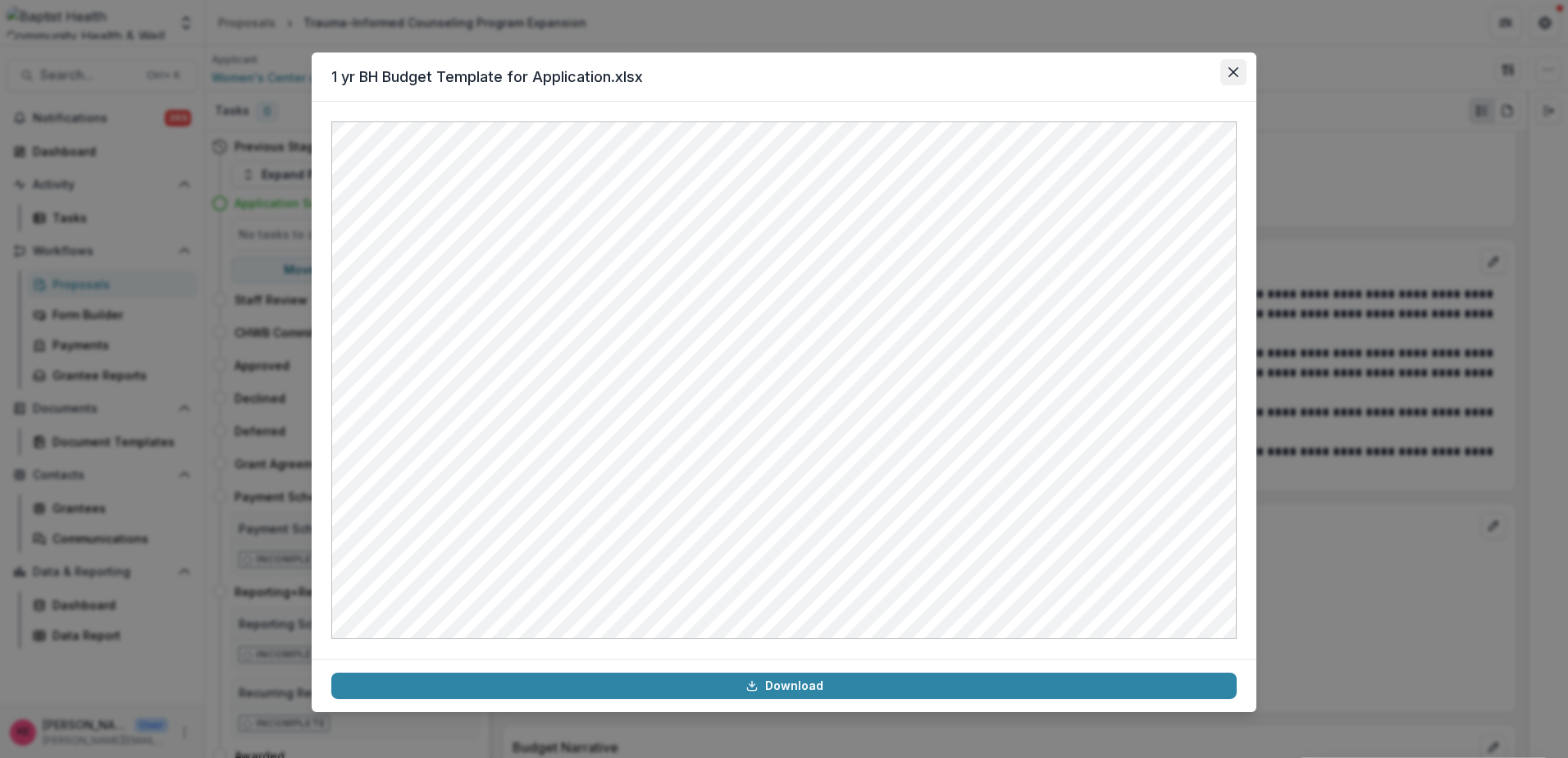
click at [1238, 71] on icon "Close" at bounding box center [1233, 72] width 10 height 9
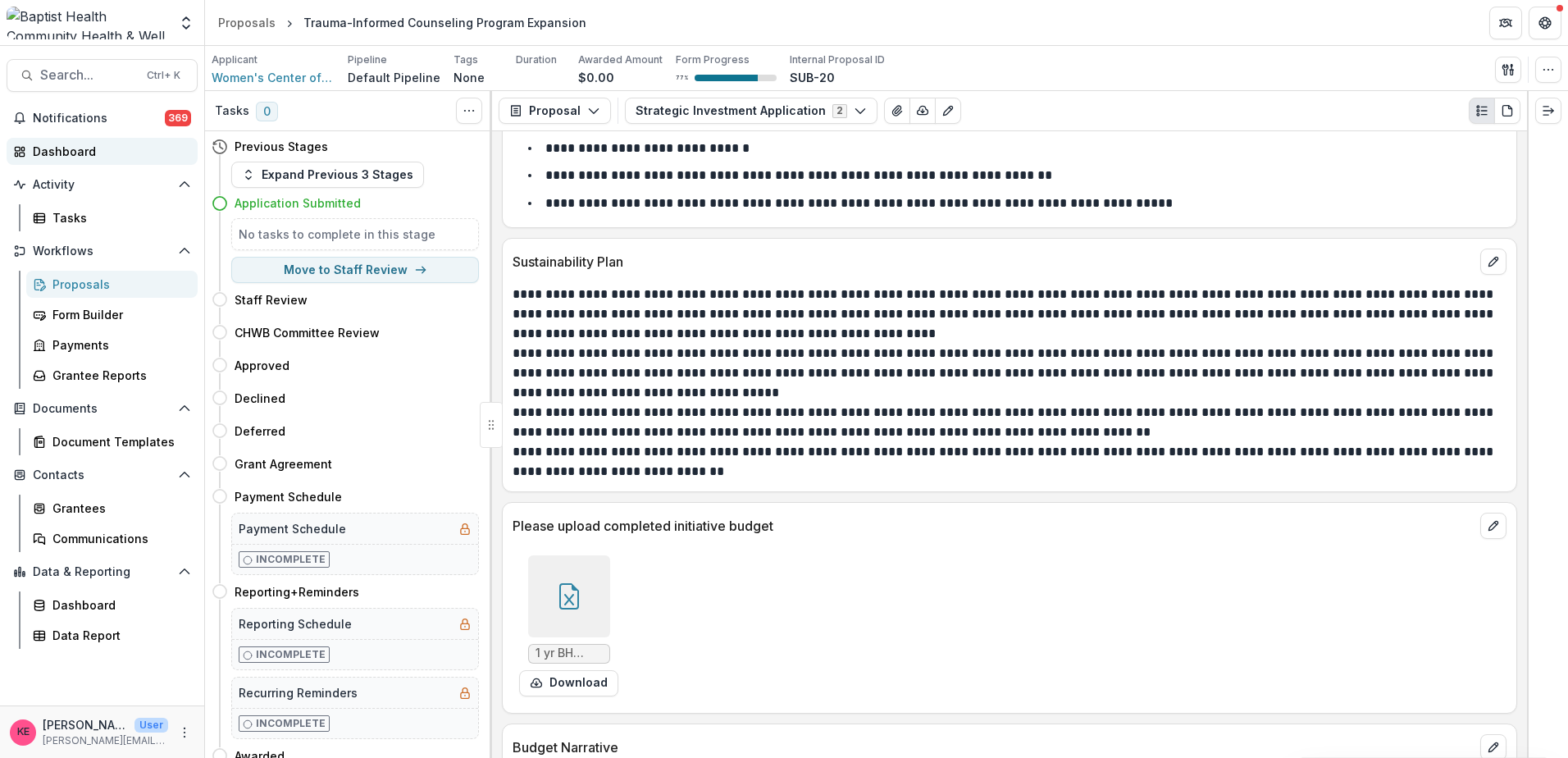
click at [95, 147] on div "Dashboard" at bounding box center [109, 151] width 152 height 17
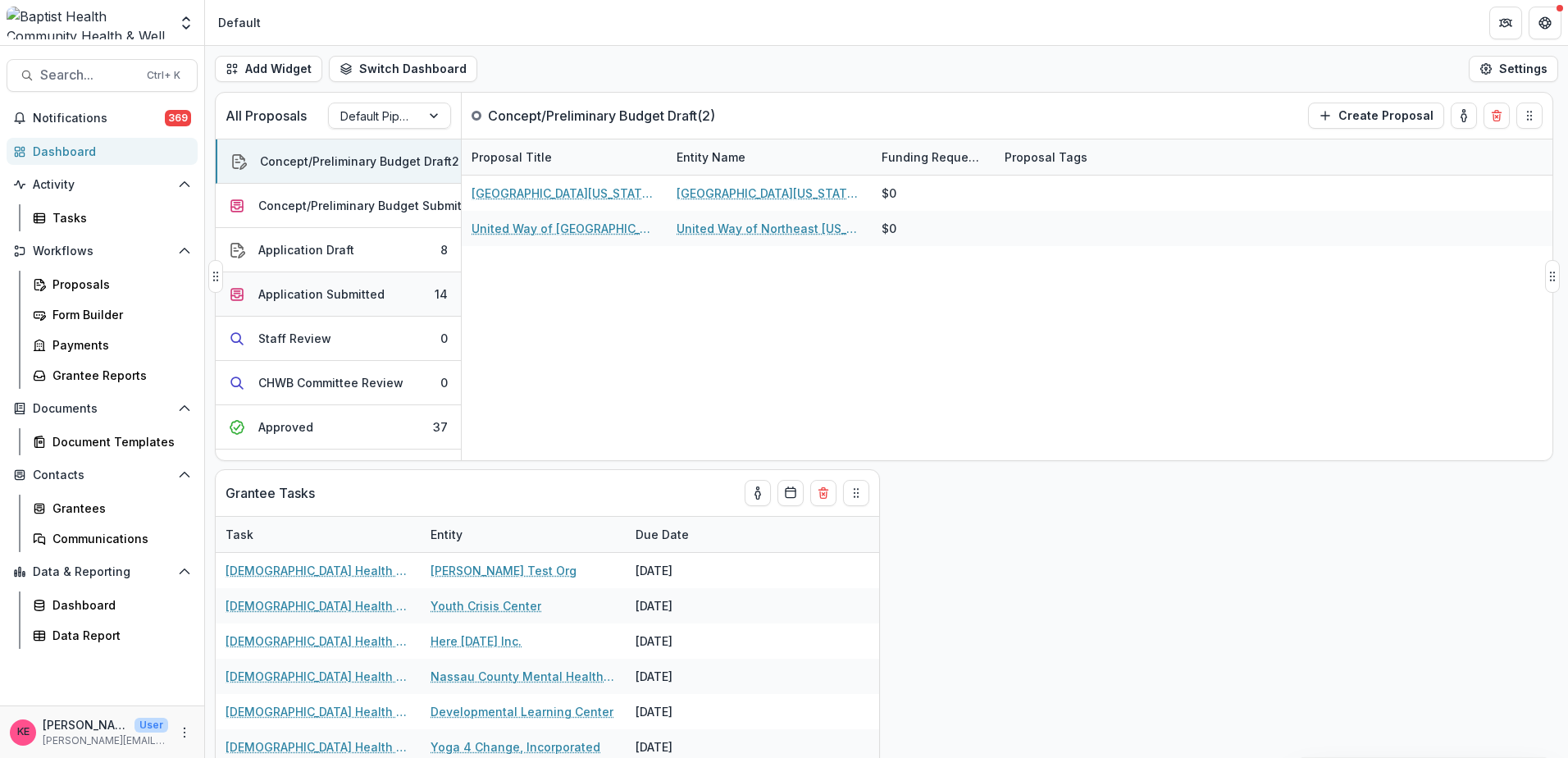
click at [338, 291] on div "Application Submitted" at bounding box center [321, 294] width 126 height 17
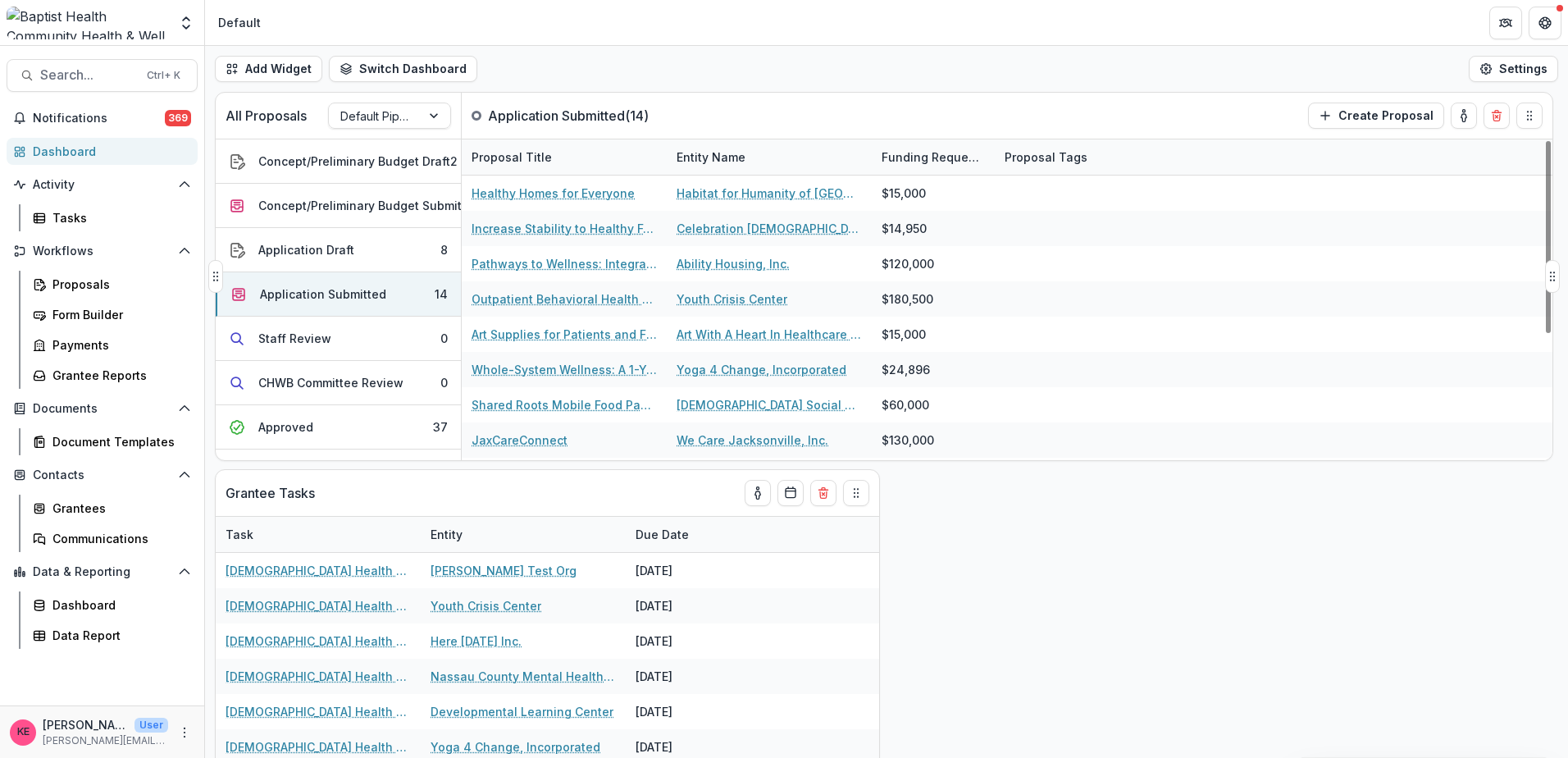
click at [734, 155] on div "Entity Name" at bounding box center [711, 157] width 88 height 17
click at [724, 224] on span "Sort Ascending" at bounding box center [743, 228] width 87 height 14
click at [698, 110] on div "All Proposals Default Pipeline Application Submitted ( 14 ) Create Proposal" at bounding box center [850, 116] width 1269 height 46
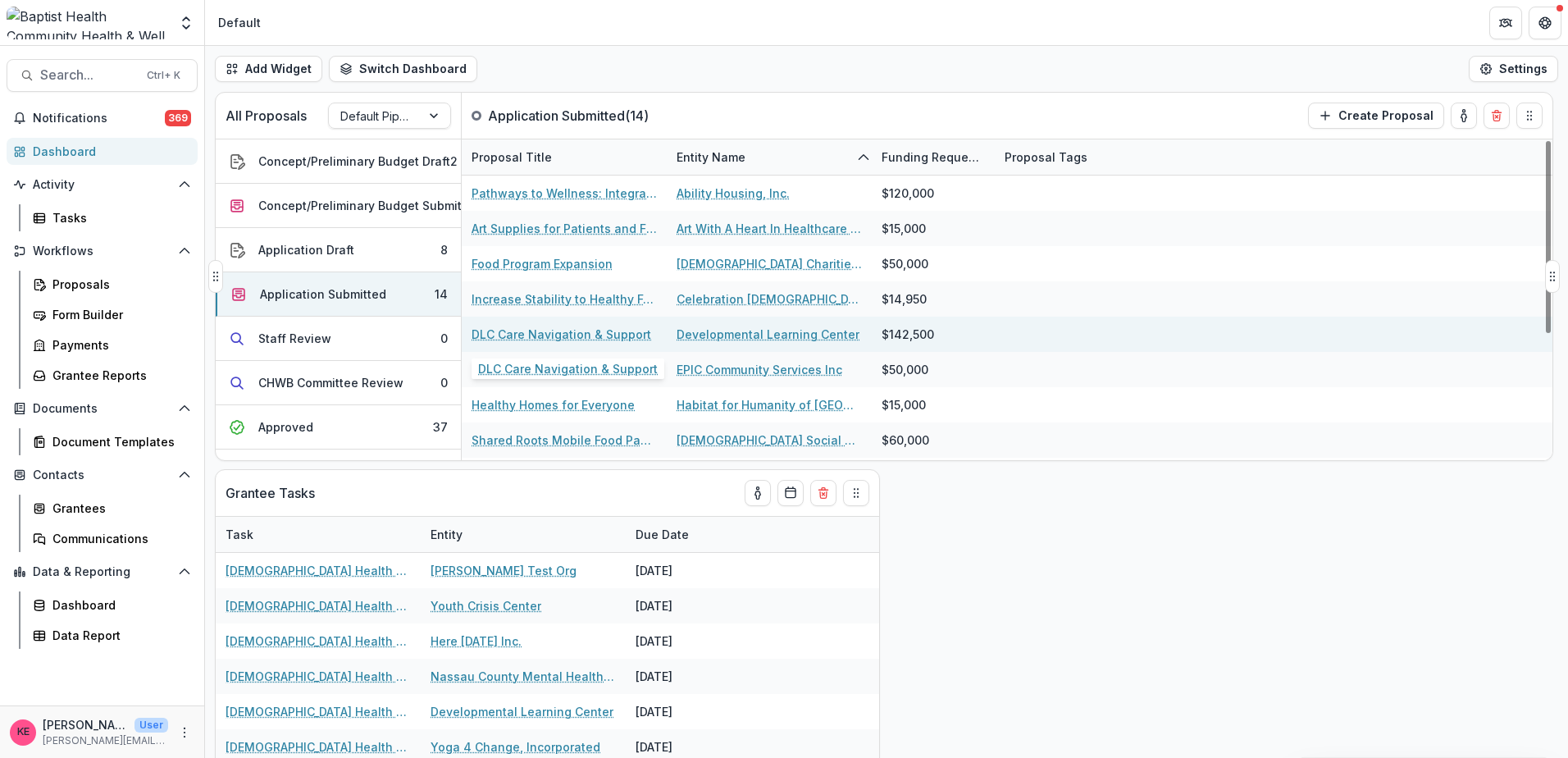
click at [564, 332] on link "DLC Care Navigation & Support" at bounding box center [561, 334] width 180 height 17
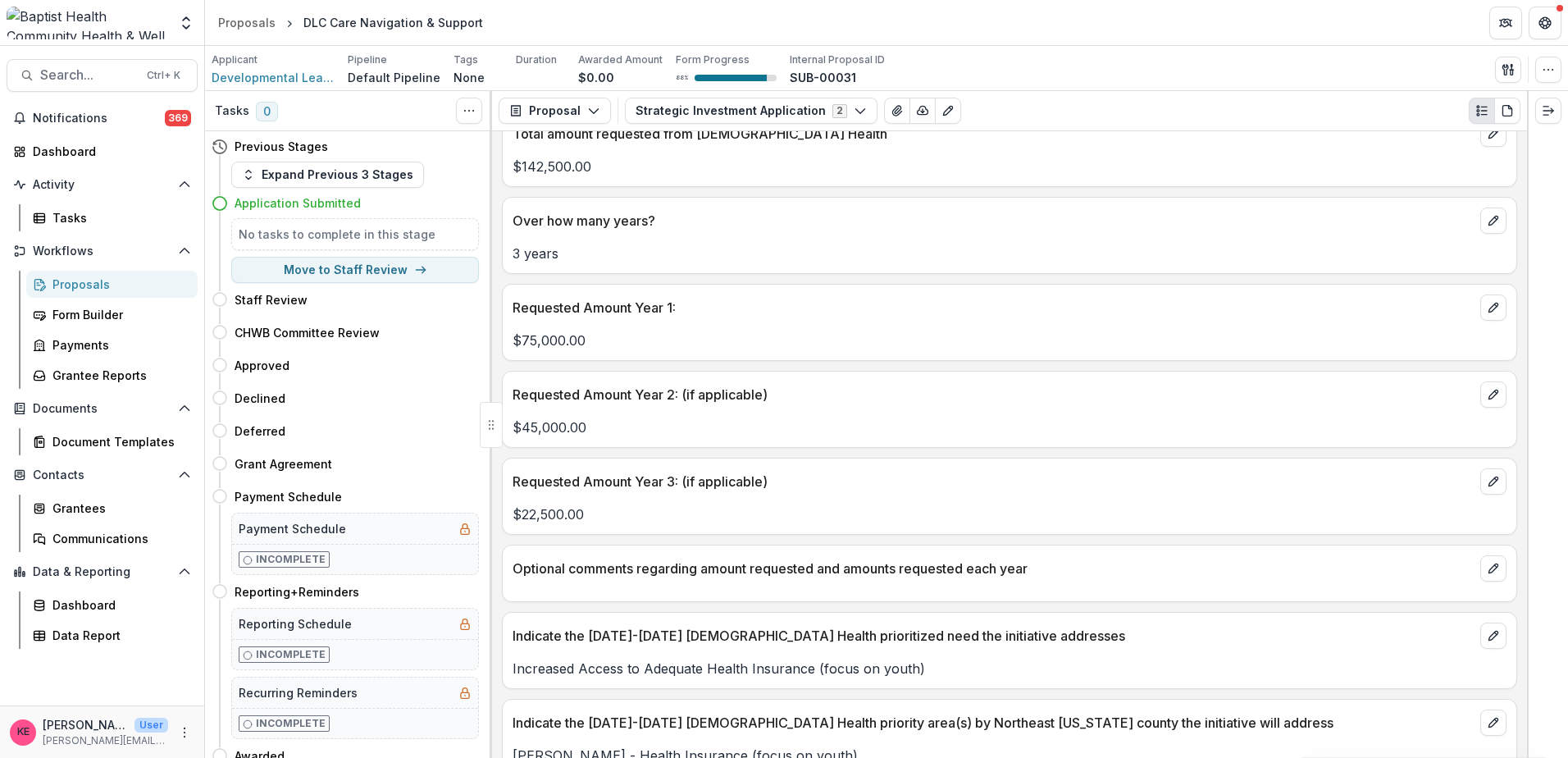
scroll to position [1476, 0]
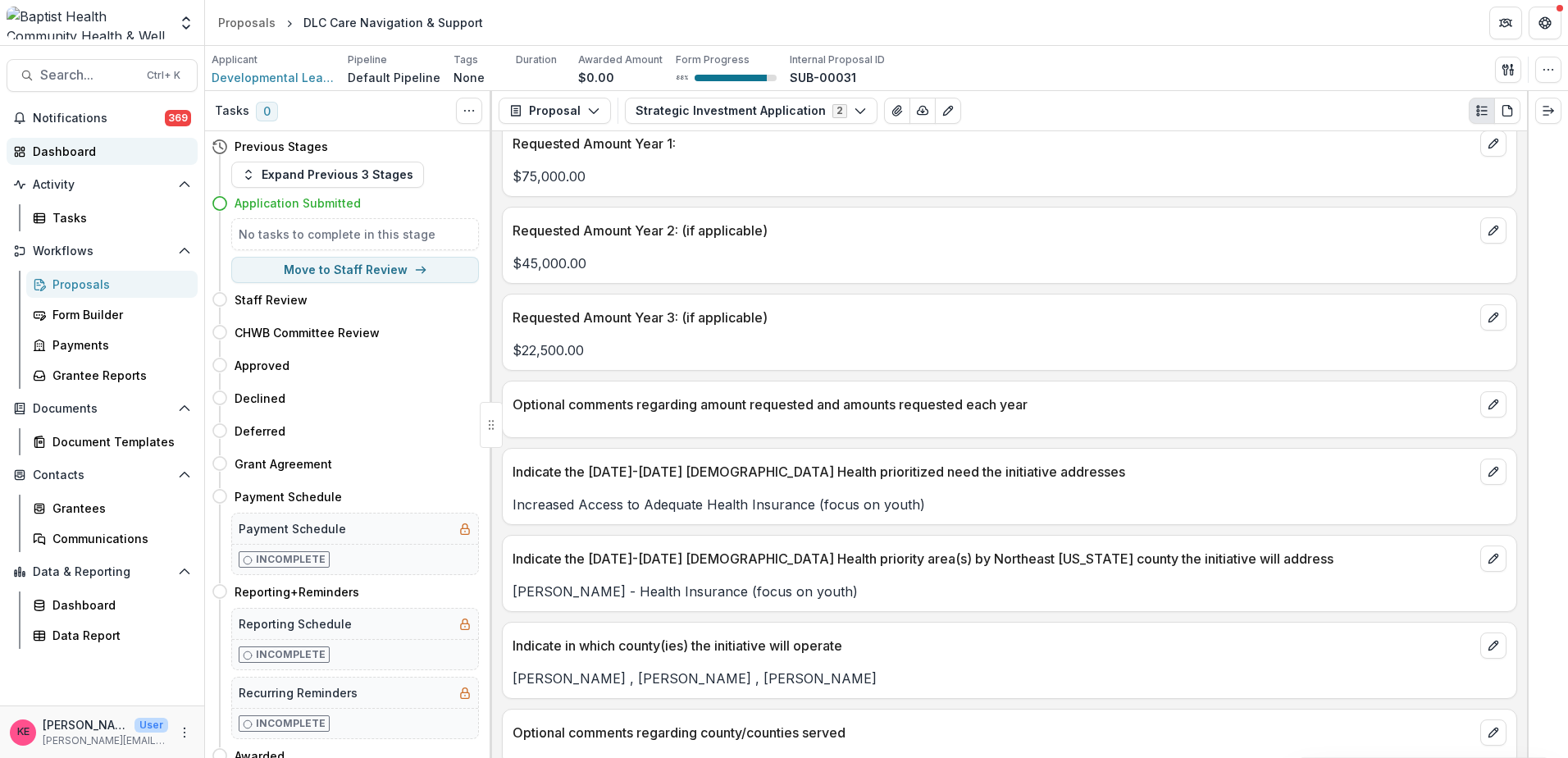
click at [87, 153] on div "Dashboard" at bounding box center [109, 151] width 152 height 17
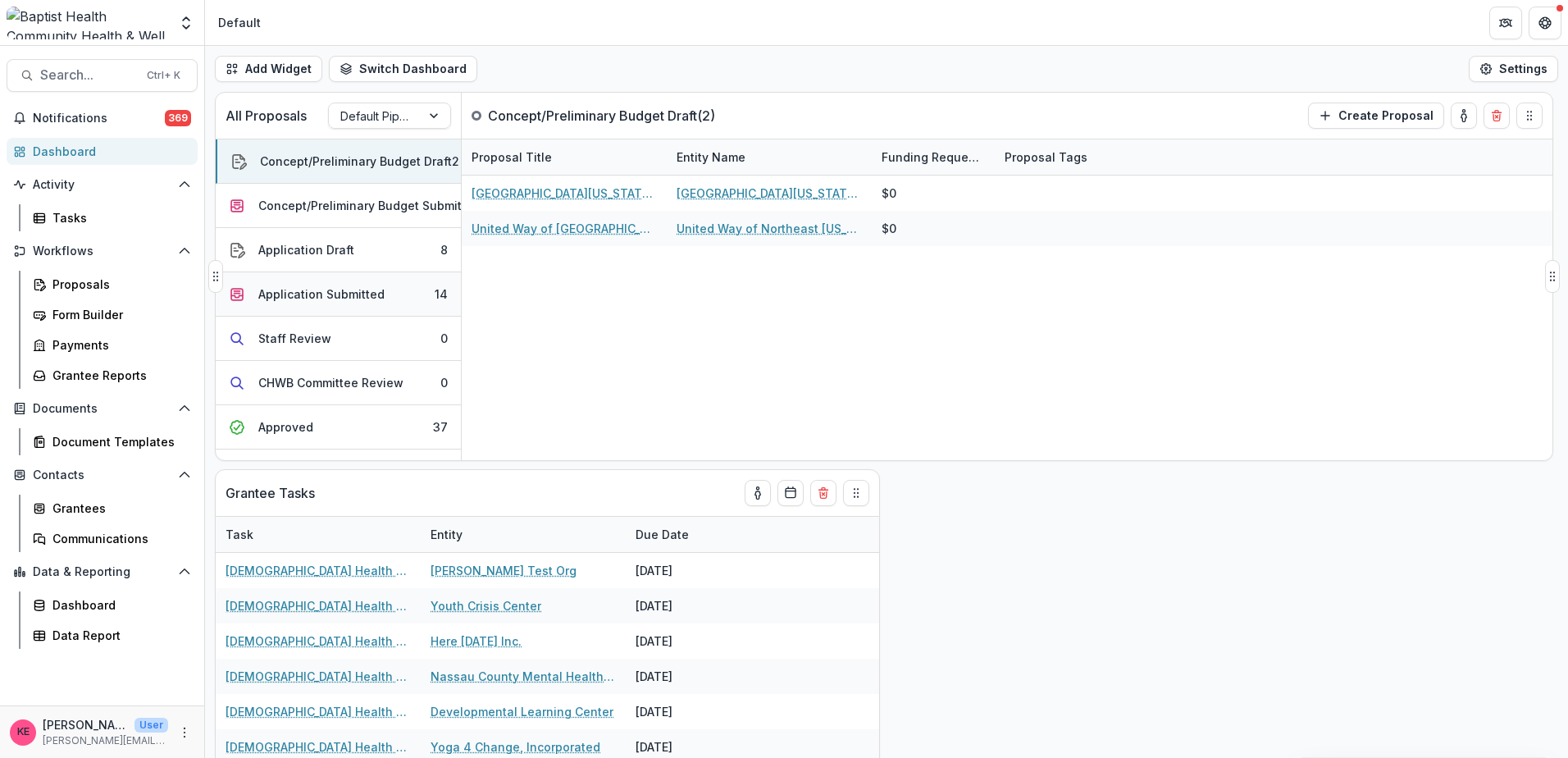
drag, startPoint x: 298, startPoint y: 287, endPoint x: 354, endPoint y: 287, distance: 56.0
click at [298, 287] on div "Application Submitted" at bounding box center [321, 294] width 126 height 17
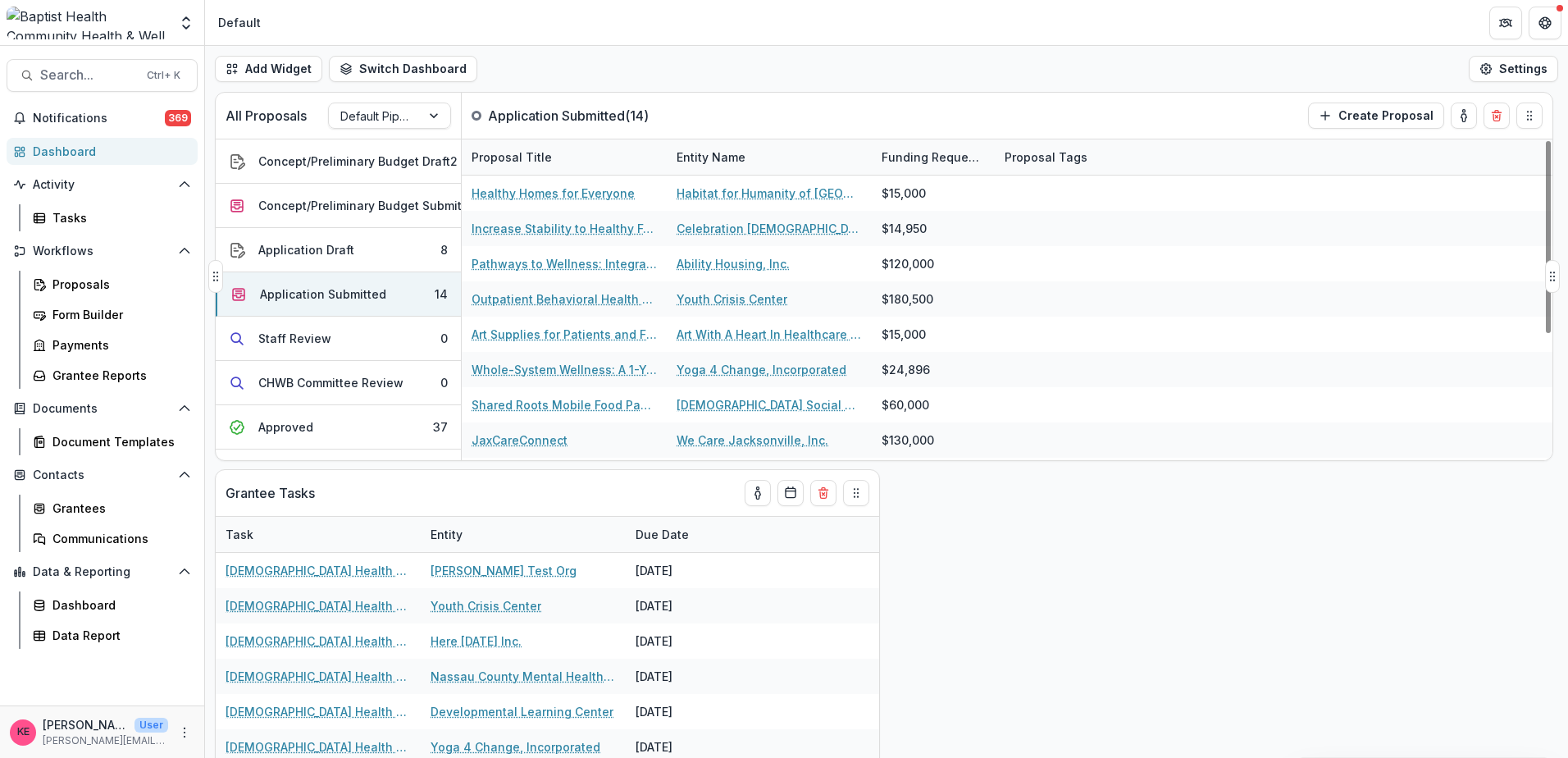
click at [700, 152] on div "Entity Name" at bounding box center [711, 157] width 88 height 17
click at [748, 230] on span "Sort Ascending" at bounding box center [743, 228] width 87 height 14
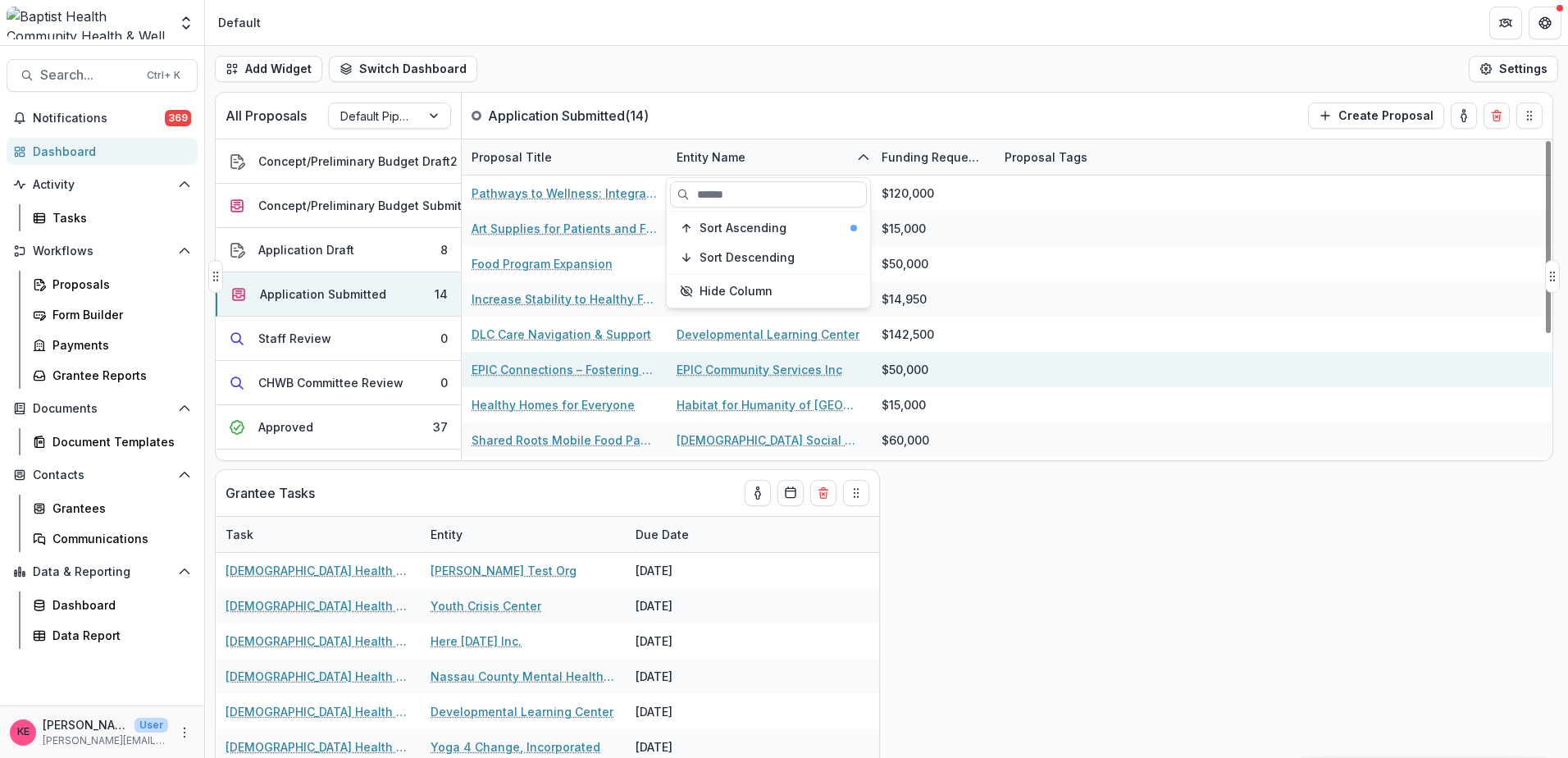
click at [574, 369] on link "EPIC Connections – Fostering community and behavioral health linkages" at bounding box center [564, 370] width 185 height 17
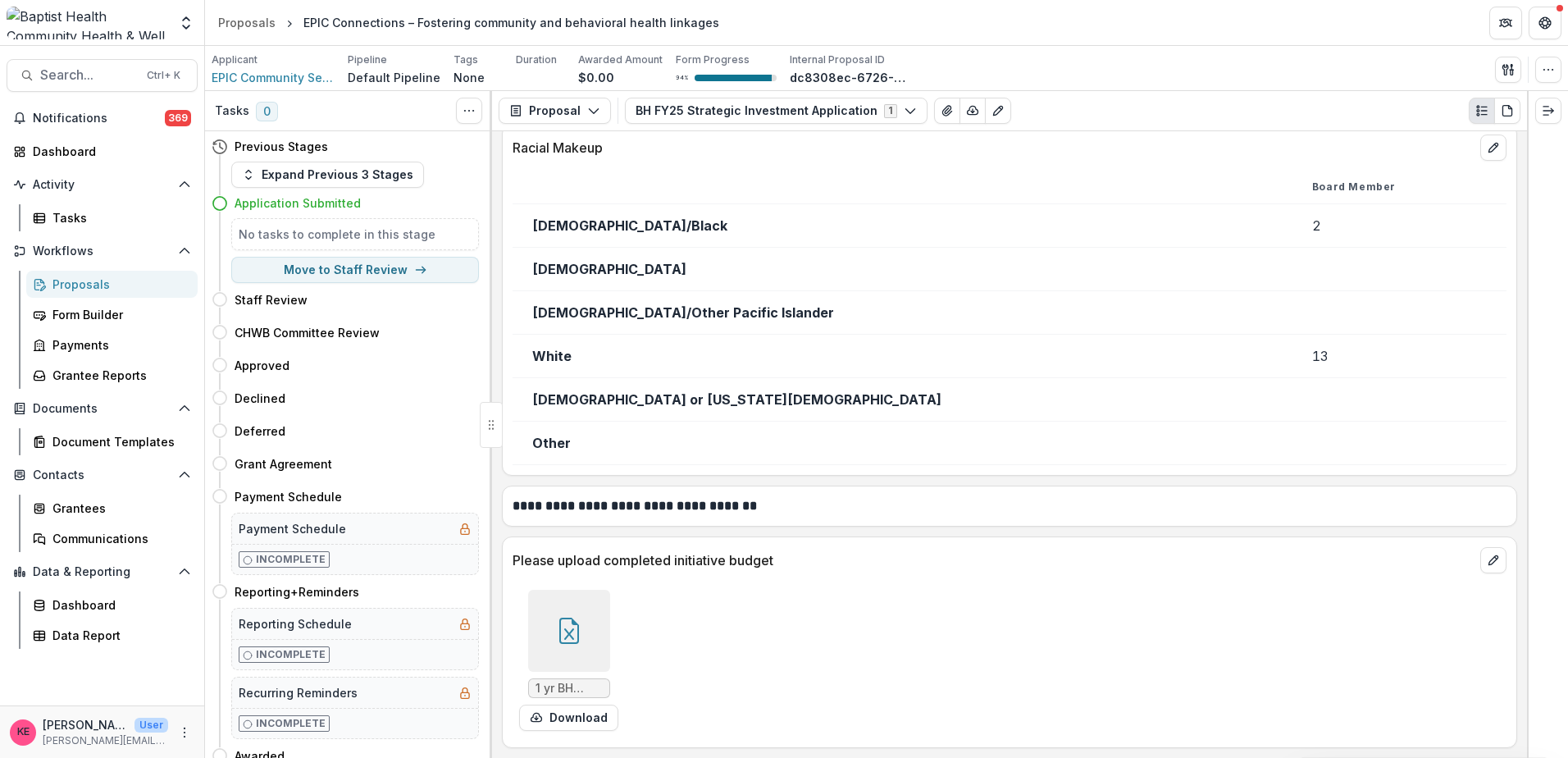
scroll to position [7707, 0]
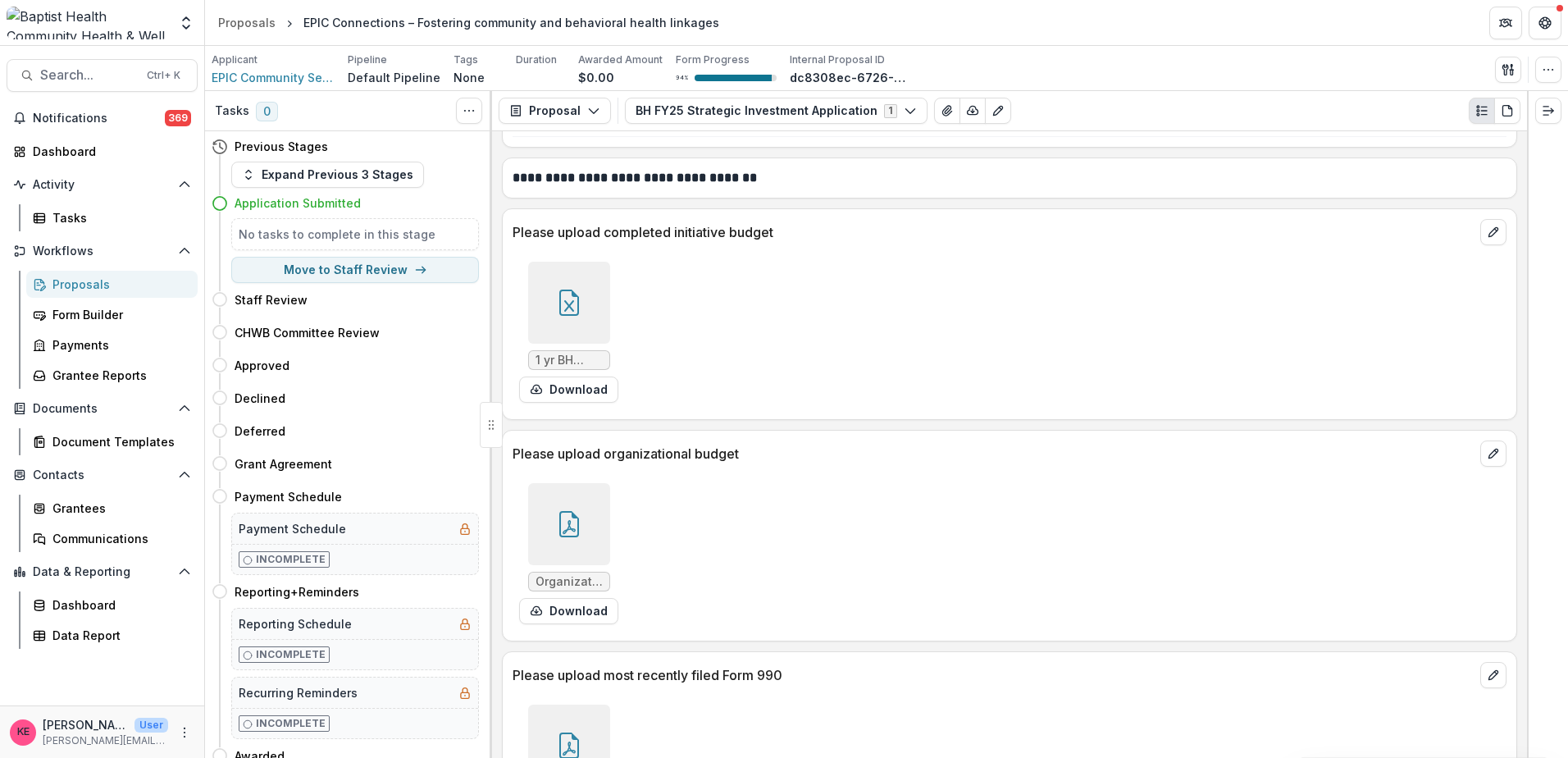
click at [578, 315] on icon at bounding box center [569, 303] width 27 height 27
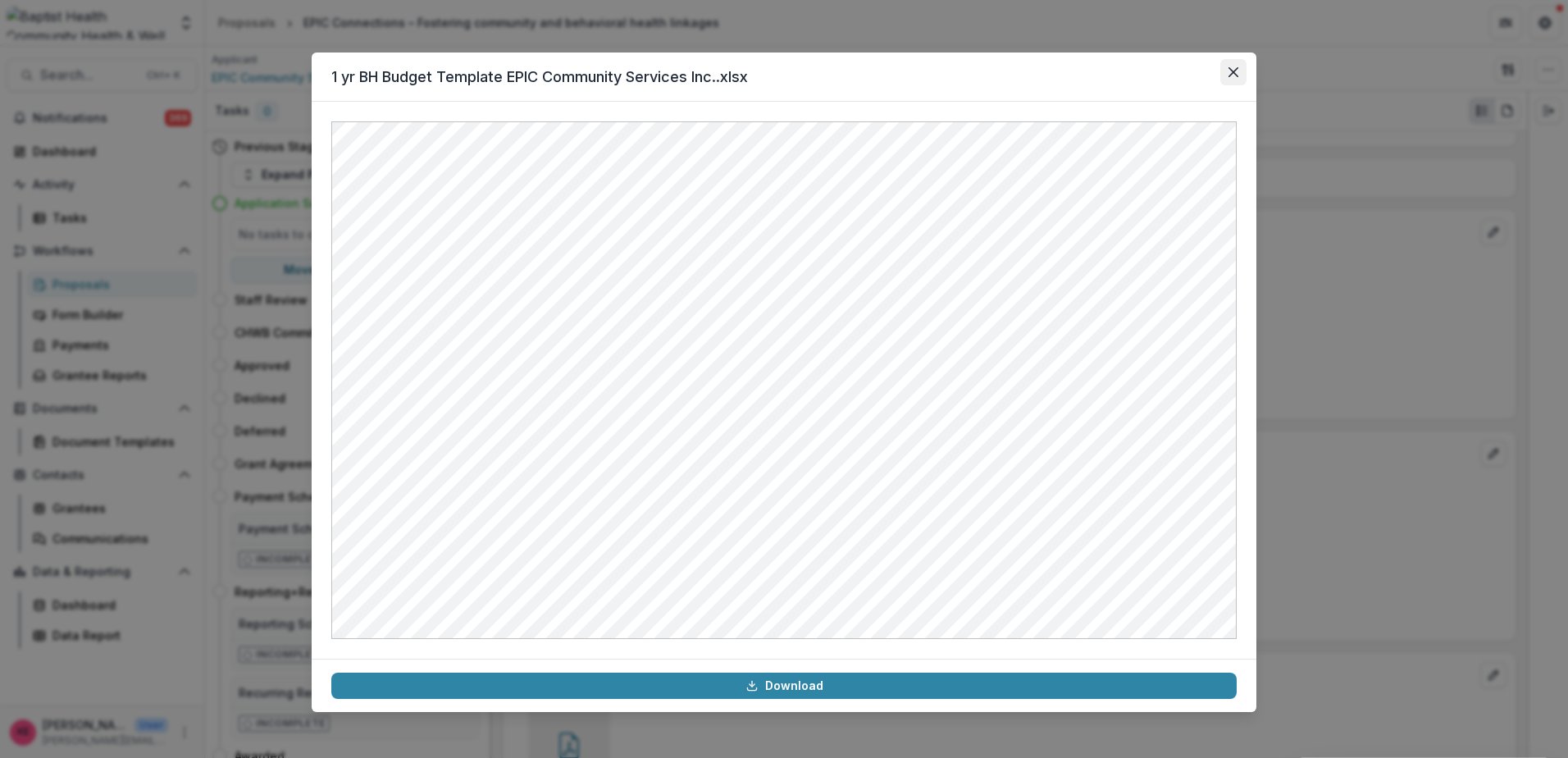
click at [1237, 73] on icon "Close" at bounding box center [1233, 72] width 10 height 9
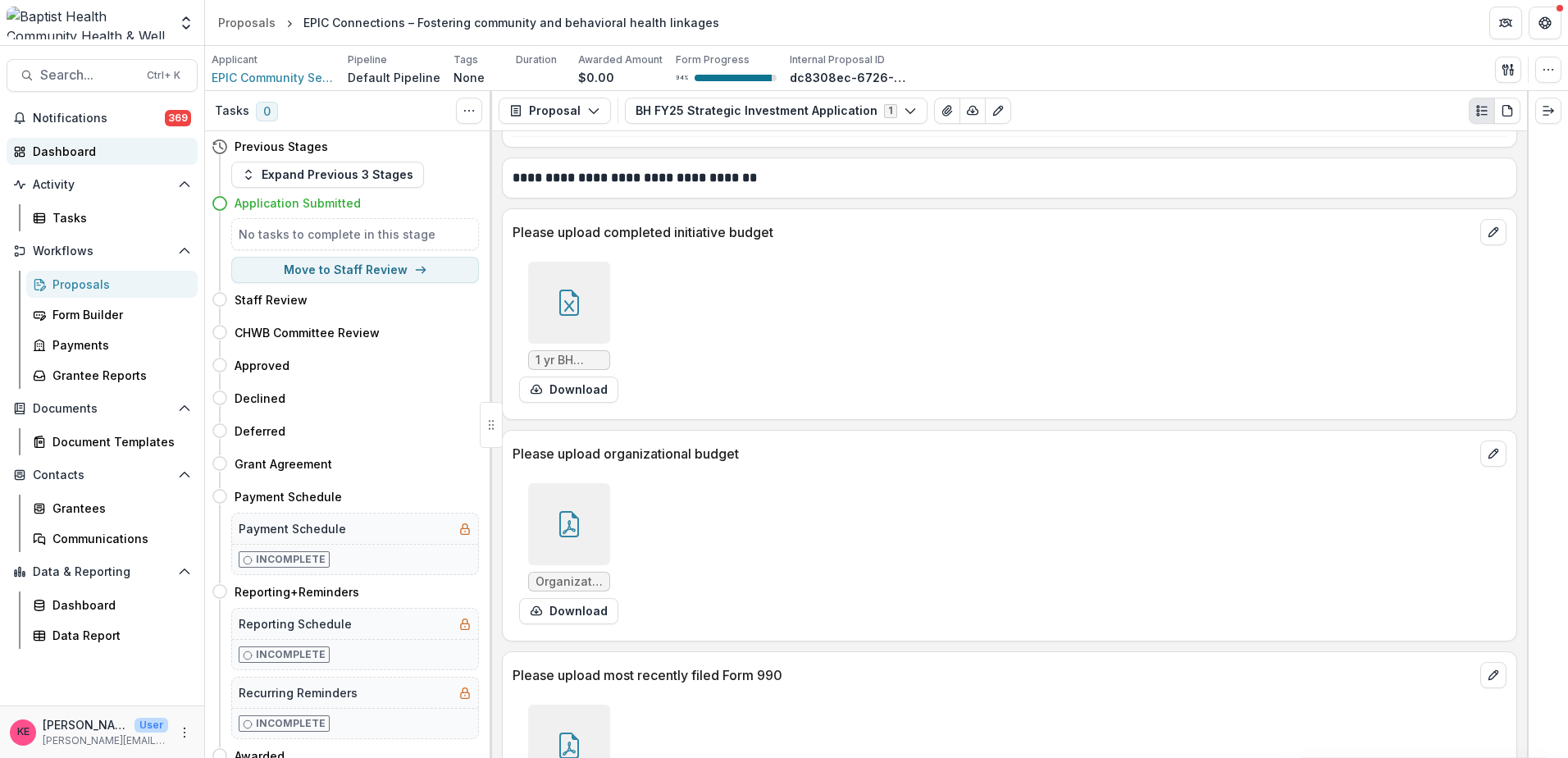
click at [85, 151] on div "Dashboard" at bounding box center [109, 151] width 152 height 17
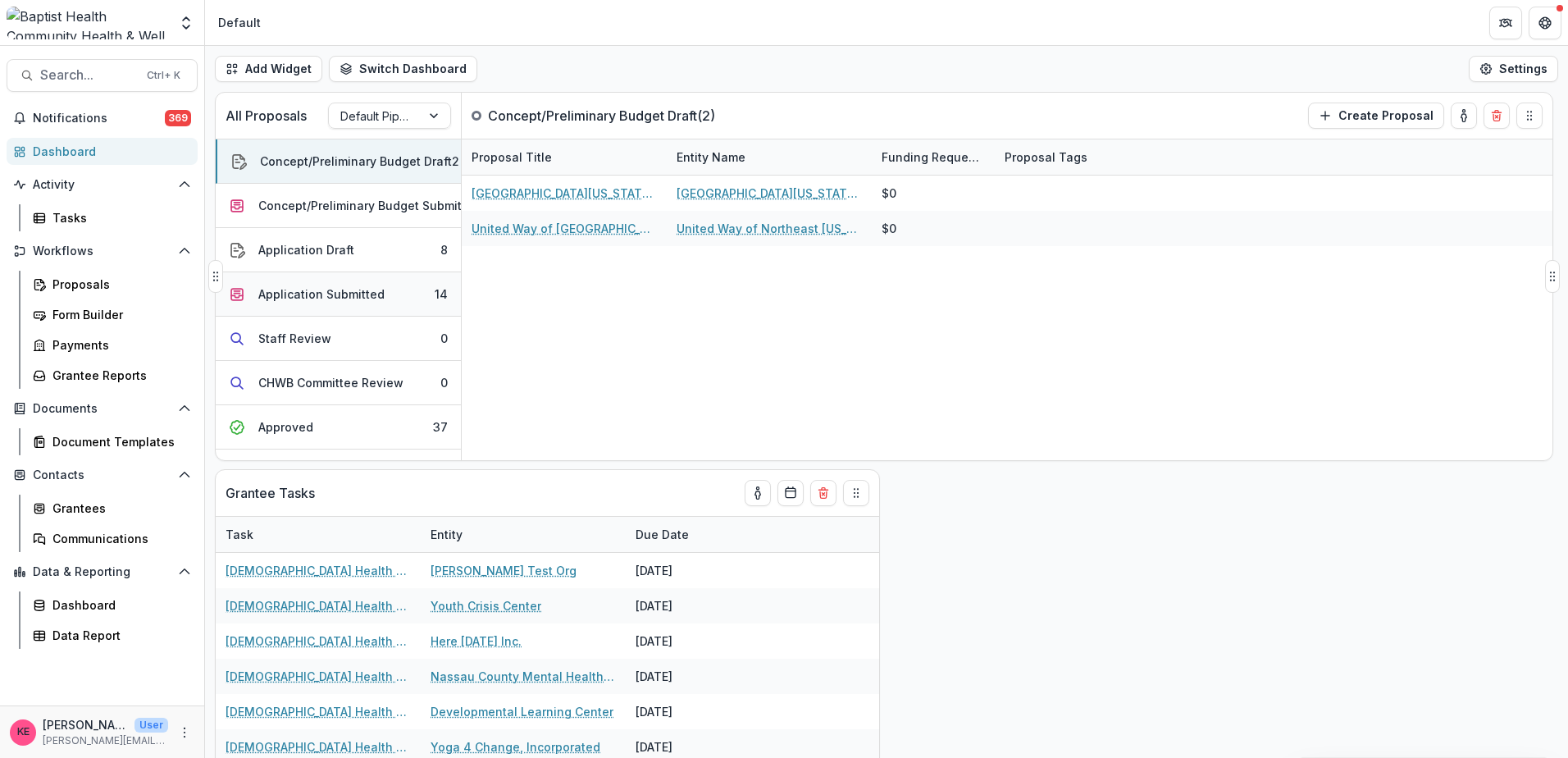
click at [320, 295] on div "Application Submitted" at bounding box center [321, 294] width 126 height 17
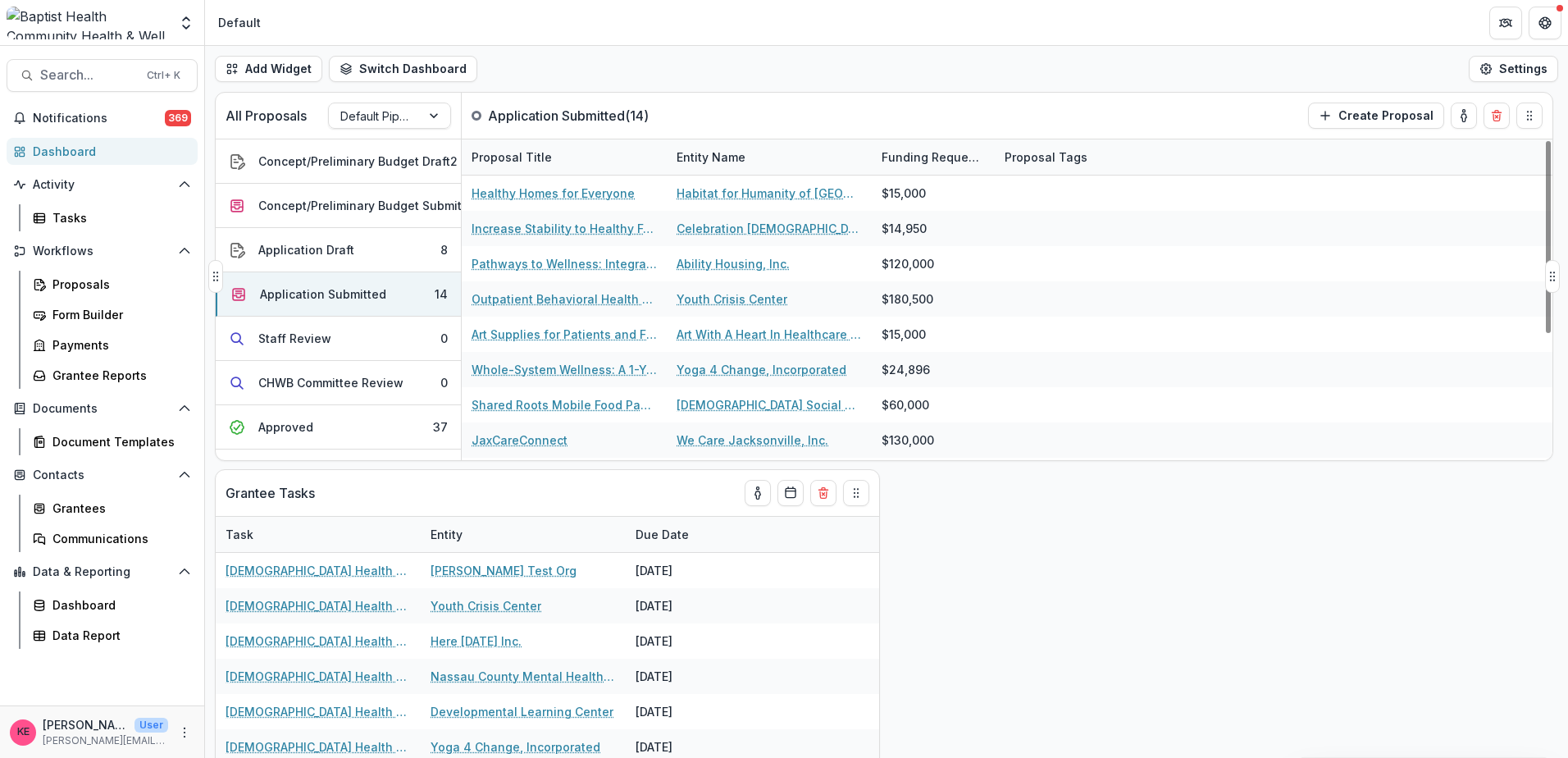
click at [704, 159] on div "Entity Name" at bounding box center [711, 157] width 88 height 17
click at [710, 227] on span "Sort Ascending" at bounding box center [743, 228] width 87 height 14
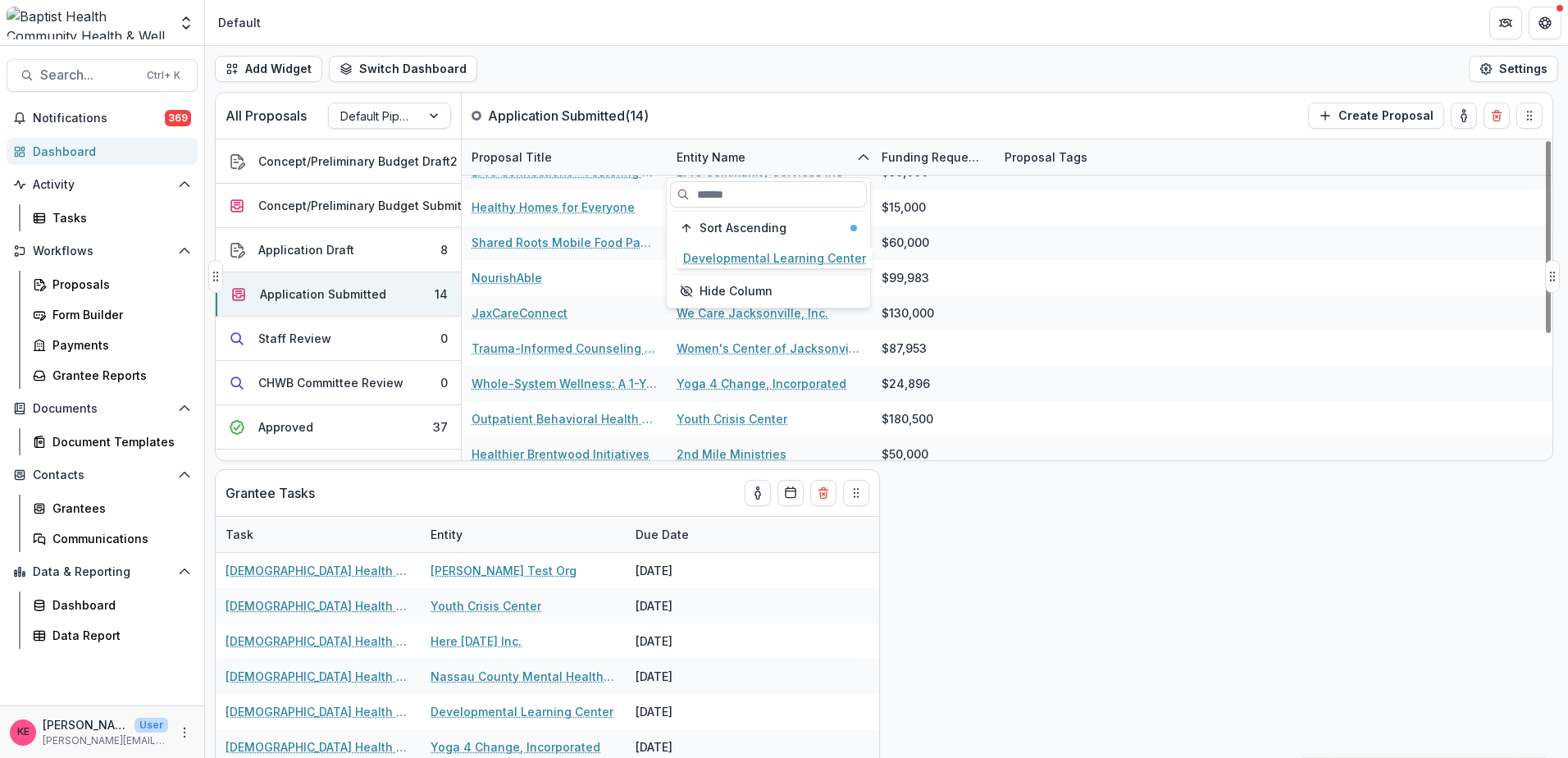
scroll to position [209, 0]
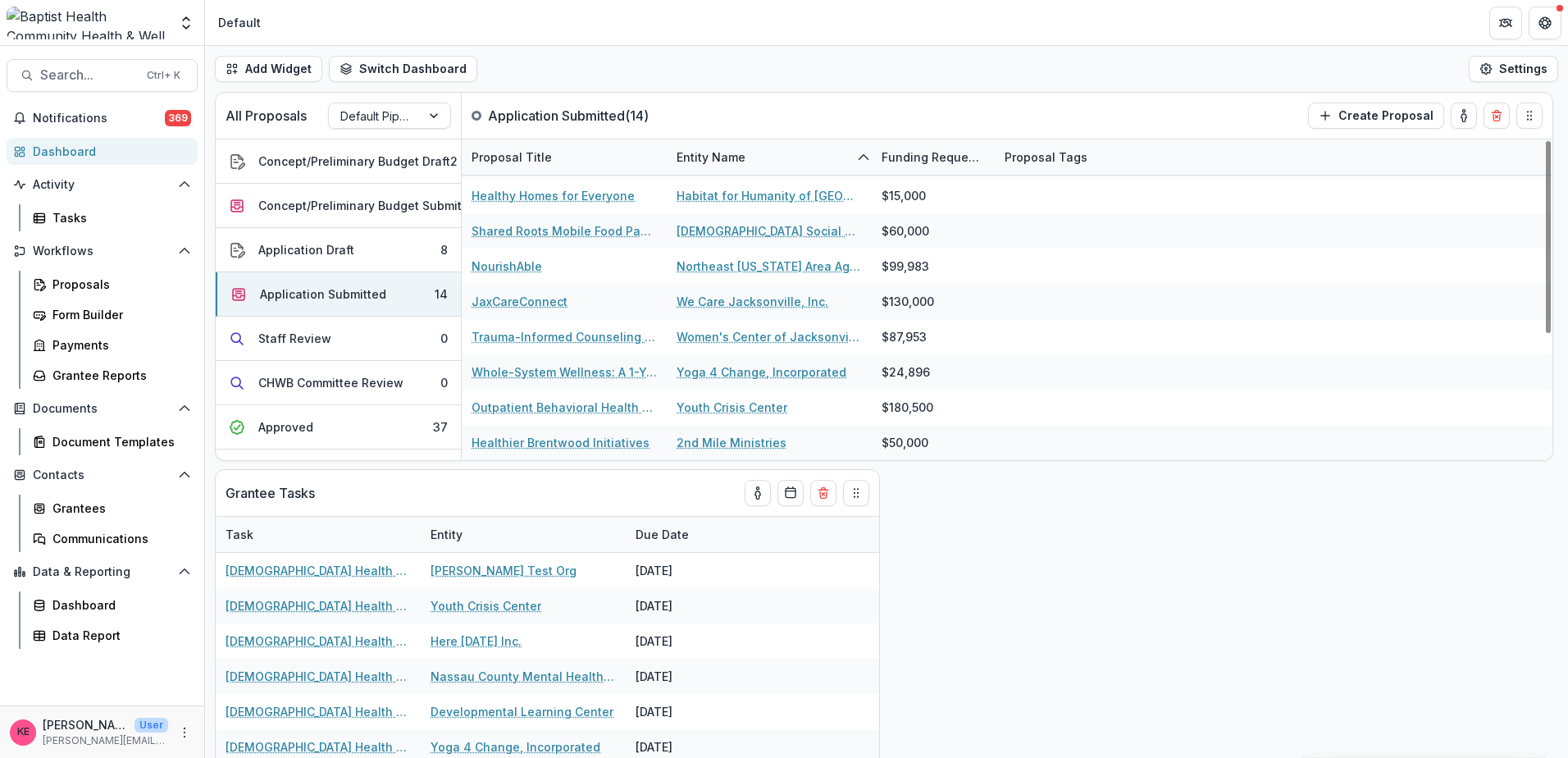
click at [881, 89] on div "Add Widget Switch Dashboard Default New Dashboard Settings" at bounding box center [887, 68] width 1364 height 46
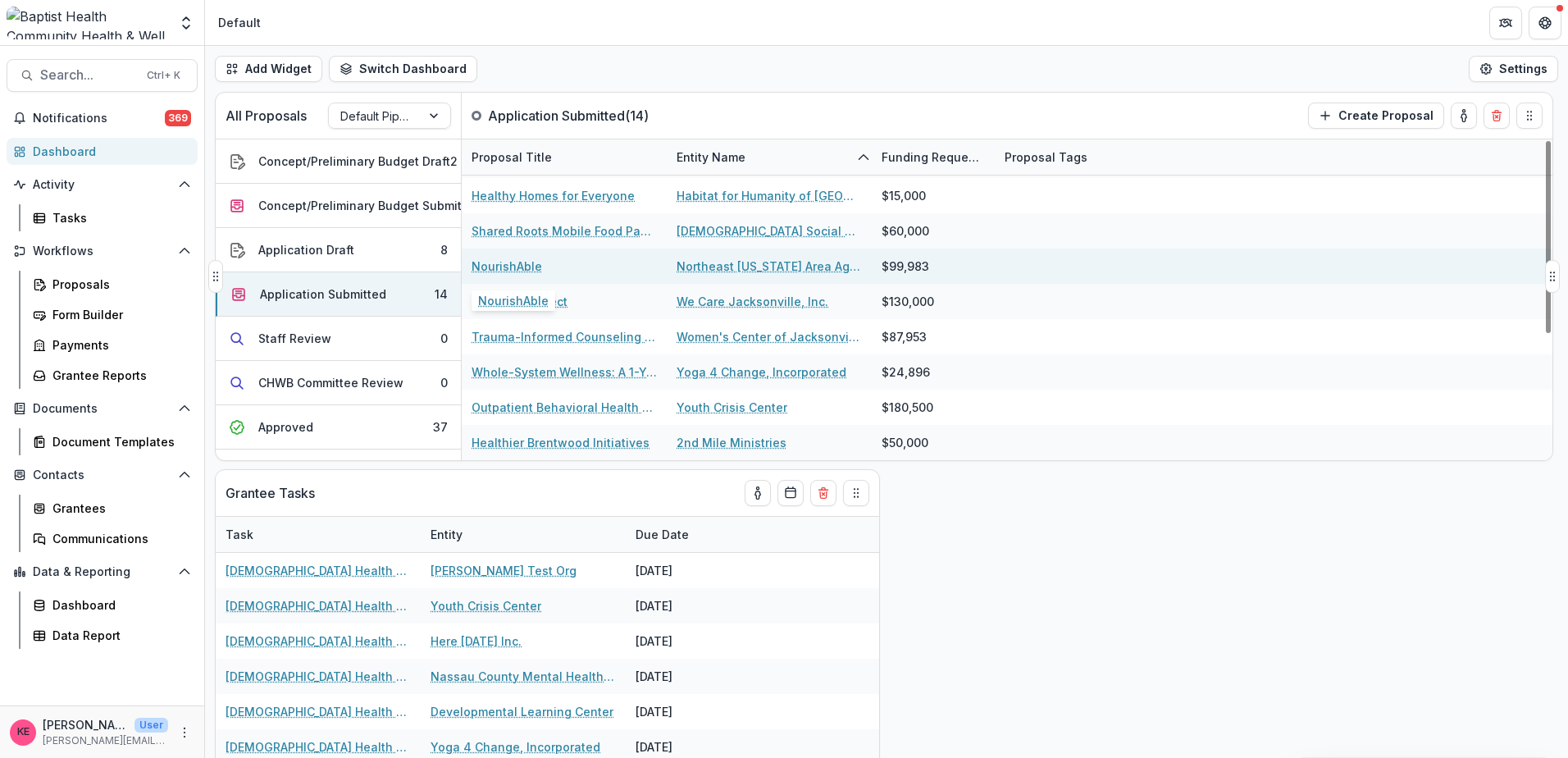
click at [511, 266] on link "NourishAble" at bounding box center [507, 266] width 70 height 17
